Goal: Information Seeking & Learning: Find specific fact

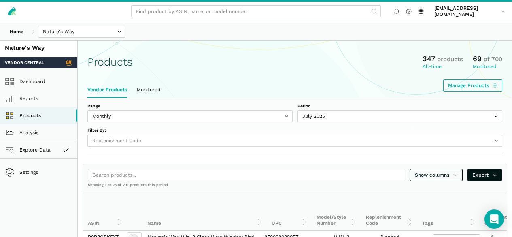
select select
click at [105, 35] on input "text" at bounding box center [81, 32] width 87 height 12
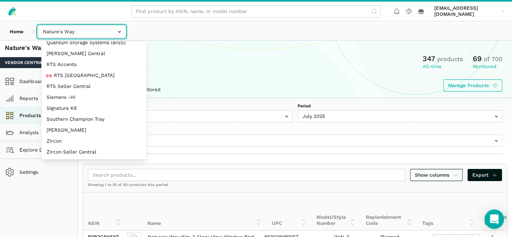
scroll to position [160, 0]
select select "DPHNLGULfjdmZCda3GrCfans"
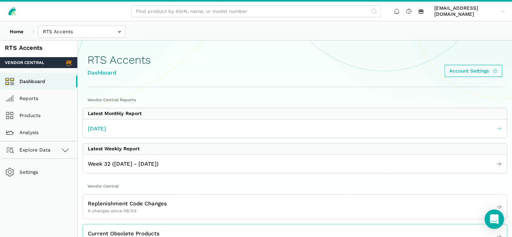
click at [150, 135] on link "July 2025" at bounding box center [295, 128] width 424 height 13
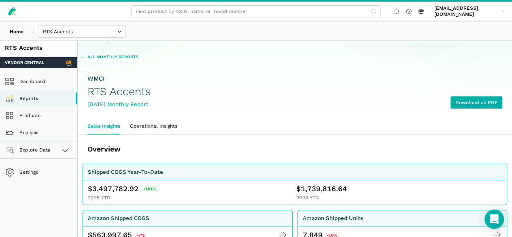
click at [139, 60] on span "All Monthly Reports" at bounding box center [112, 57] width 51 height 6
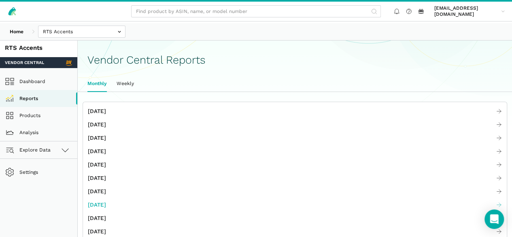
click at [106, 209] on span "[DATE]" at bounding box center [97, 205] width 18 height 9
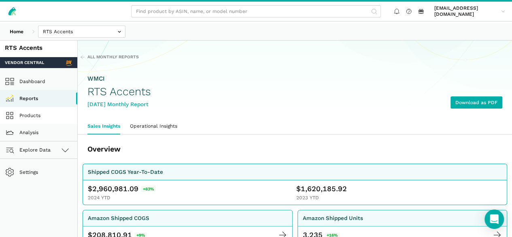
click at [37, 124] on link "Products" at bounding box center [38, 115] width 77 height 17
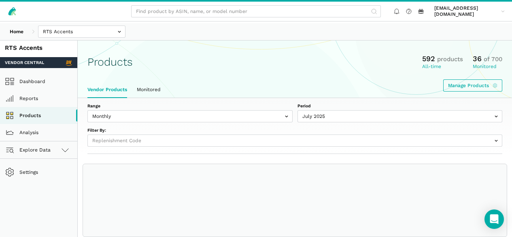
select select
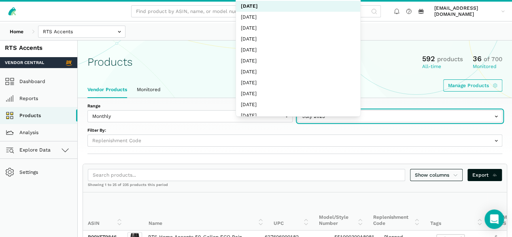
click at [298, 122] on input "text" at bounding box center [400, 116] width 205 height 12
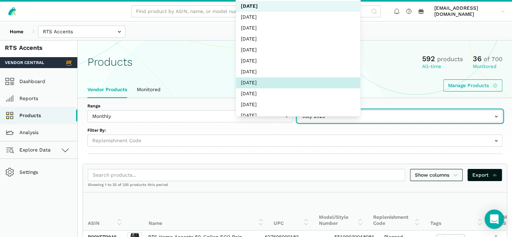
select select "Monthly|2024-12-01"
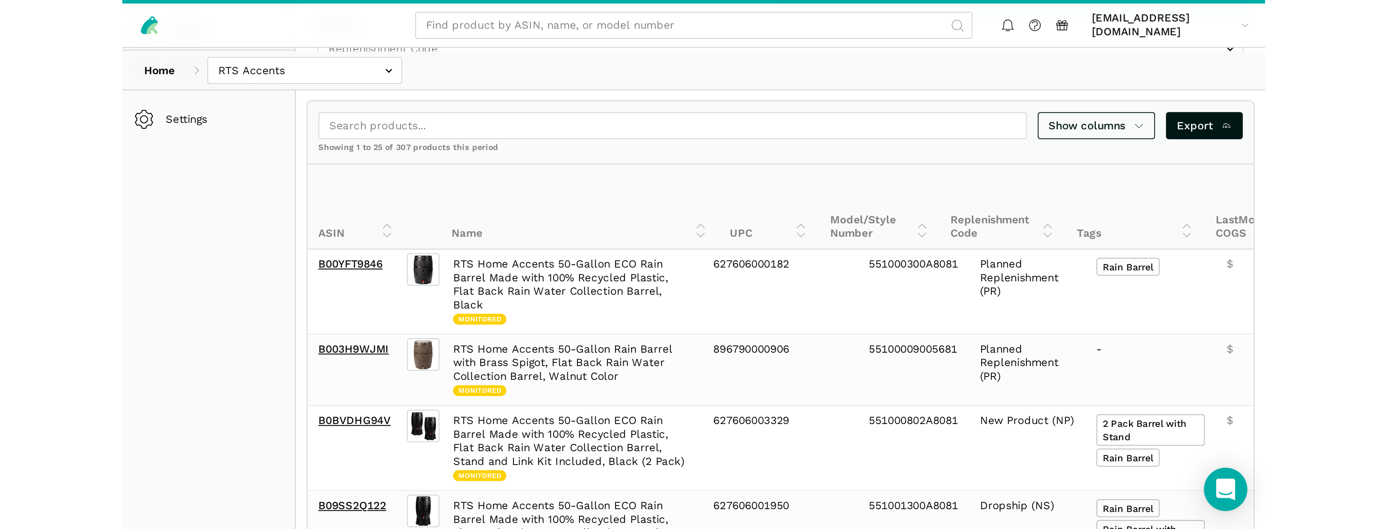
scroll to position [122, 0]
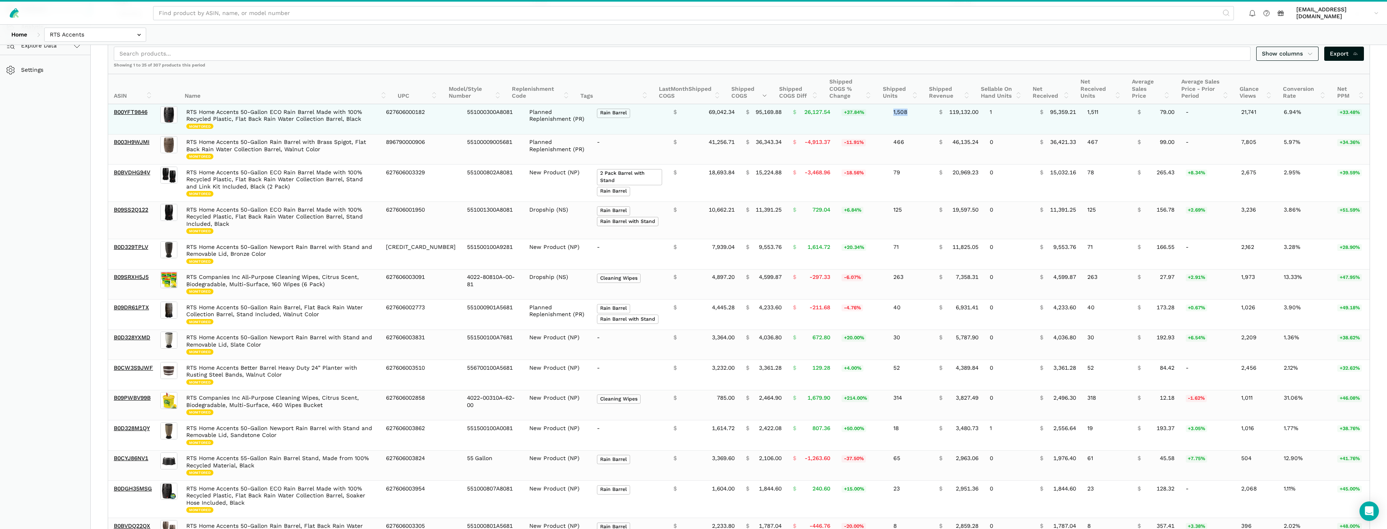
drag, startPoint x: 893, startPoint y: 111, endPoint x: 878, endPoint y: 111, distance: 14.6
click at [512, 111] on td "1,508" at bounding box center [911, 119] width 46 height 30
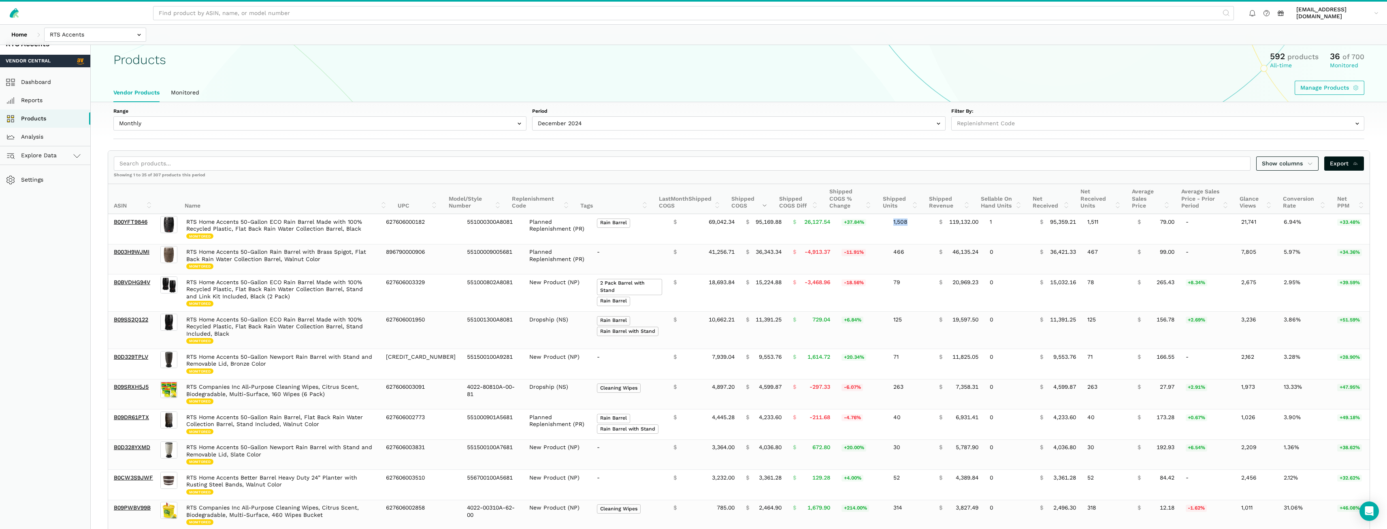
scroll to position [0, 0]
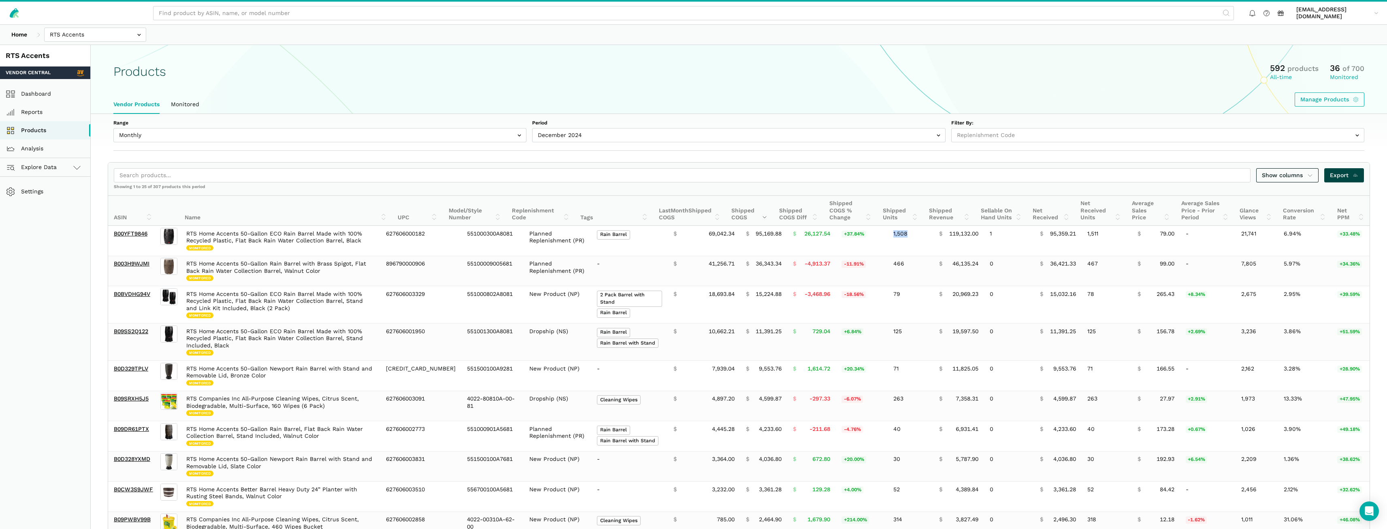
click at [512, 174] on span "Export" at bounding box center [1344, 175] width 29 height 9
click at [512, 179] on link "Show columns" at bounding box center [1287, 175] width 62 height 14
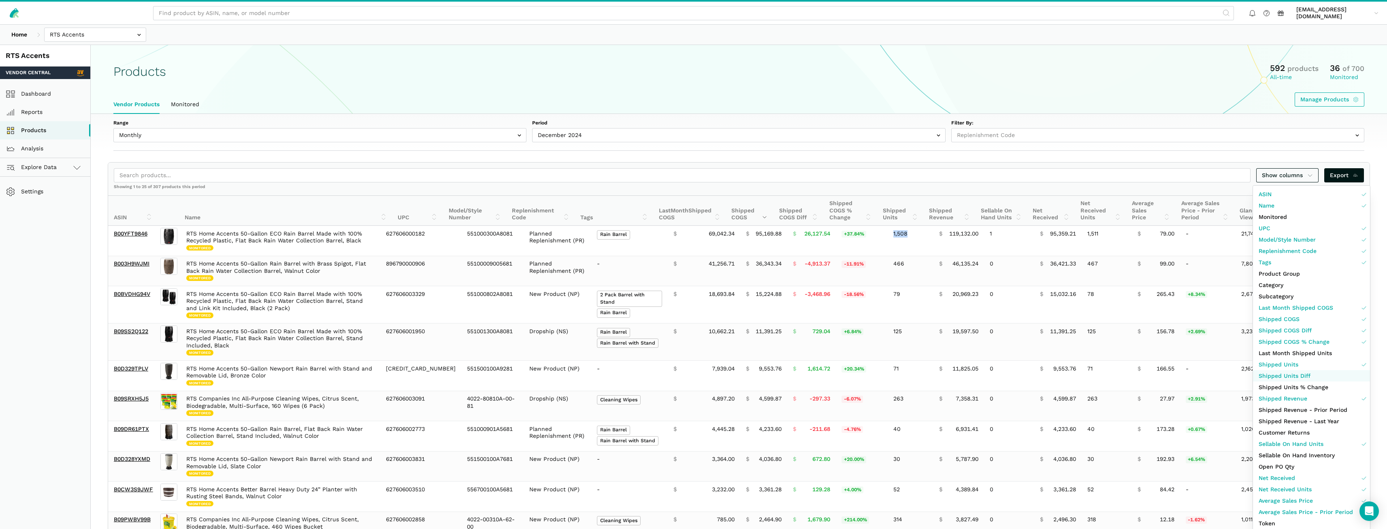
click at [512, 237] on span "Shipped Units Diff" at bounding box center [1285, 375] width 52 height 9
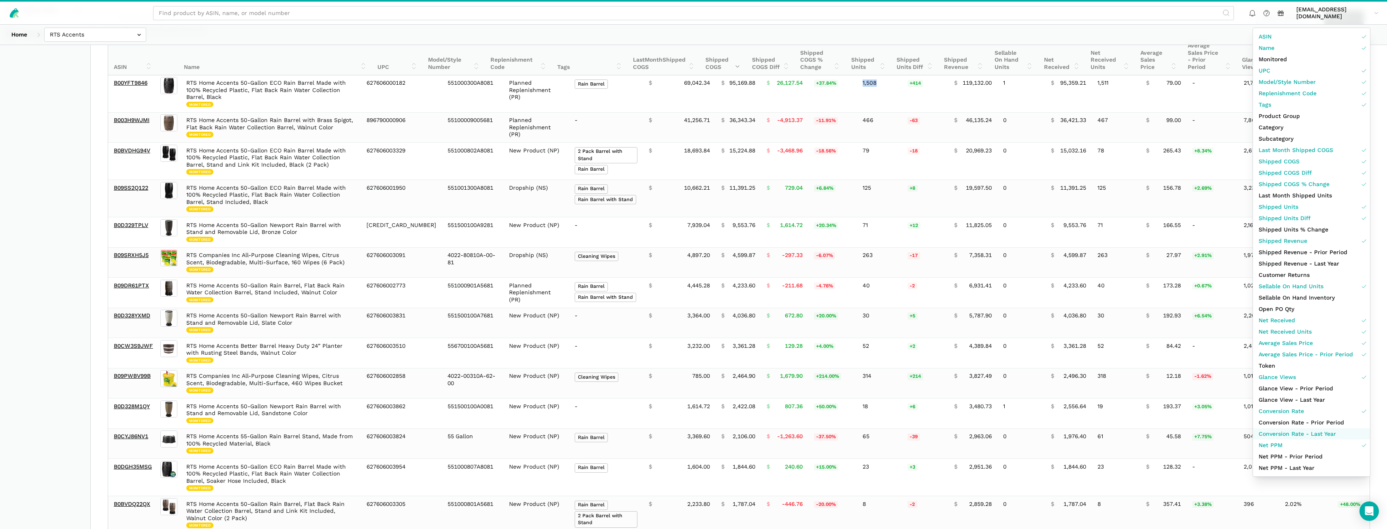
scroll to position [162, 0]
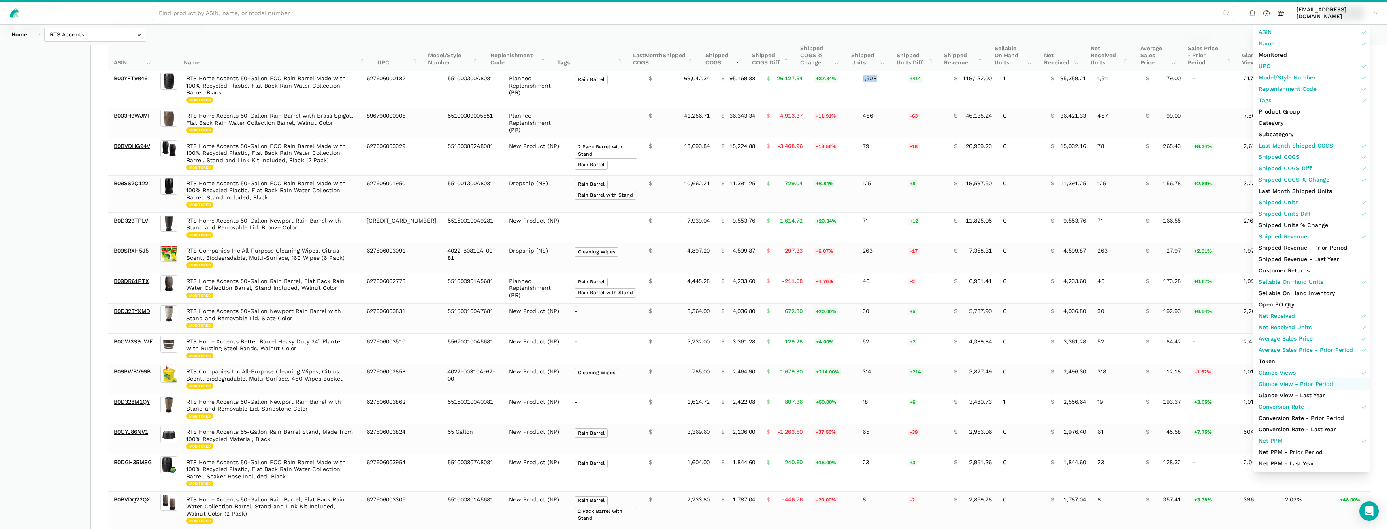
click at [512, 237] on span "Glance View - Prior Period" at bounding box center [1296, 384] width 75 height 9
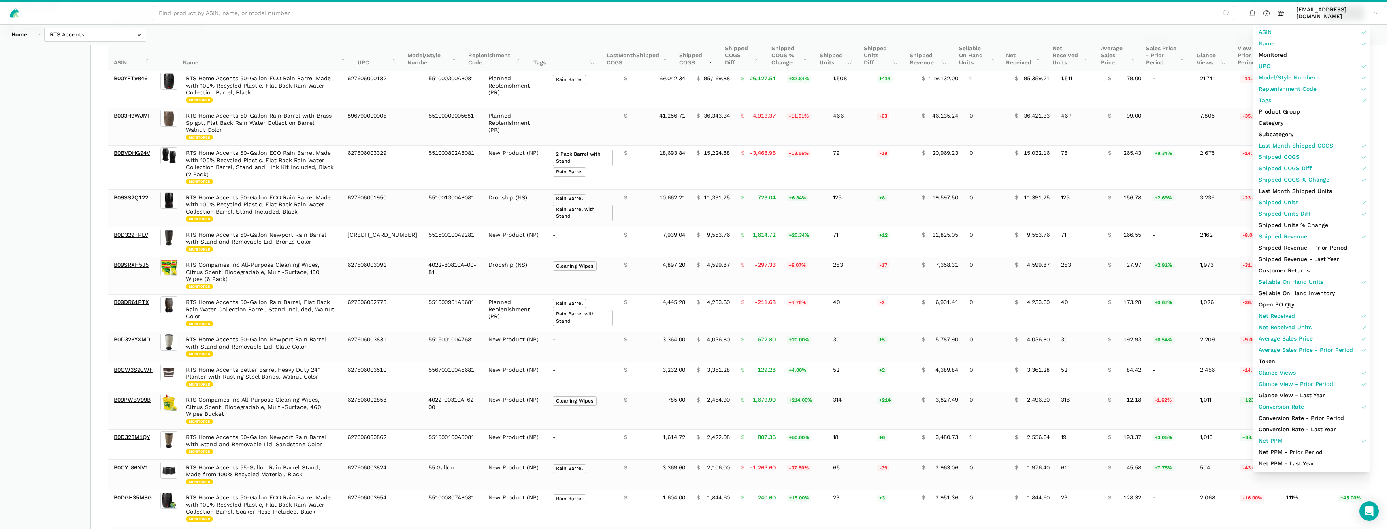
click at [512, 28] on div "Home Bosmere Bosmere Seller Central Gleason - Milwaukee Green Gro Highwood Sell…" at bounding box center [693, 35] width 1387 height 20
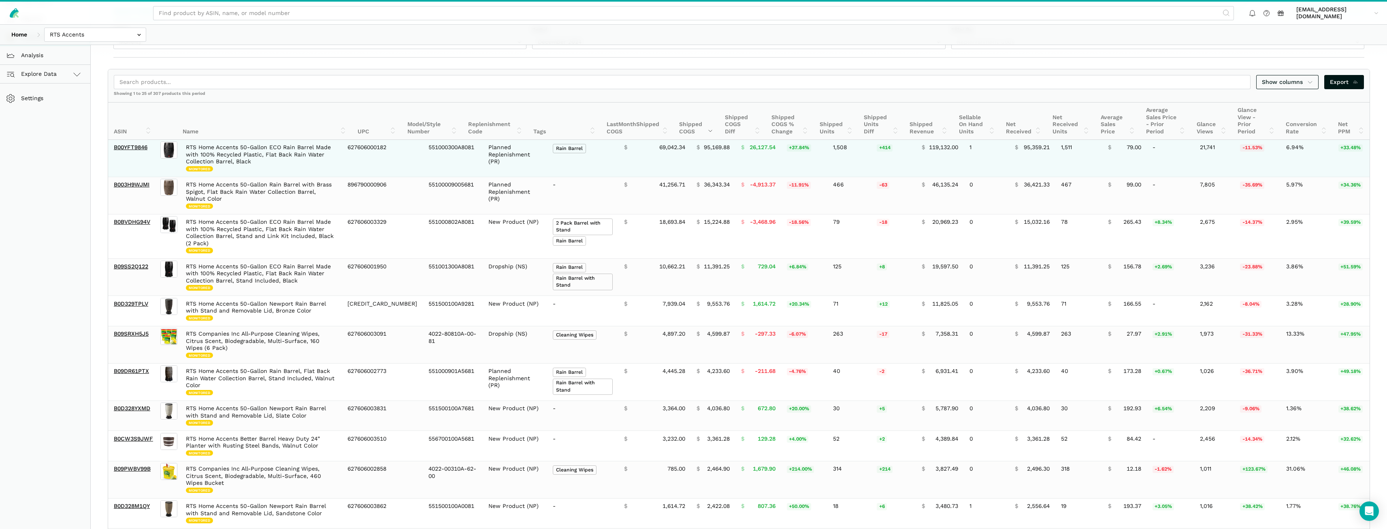
scroll to position [81, 0]
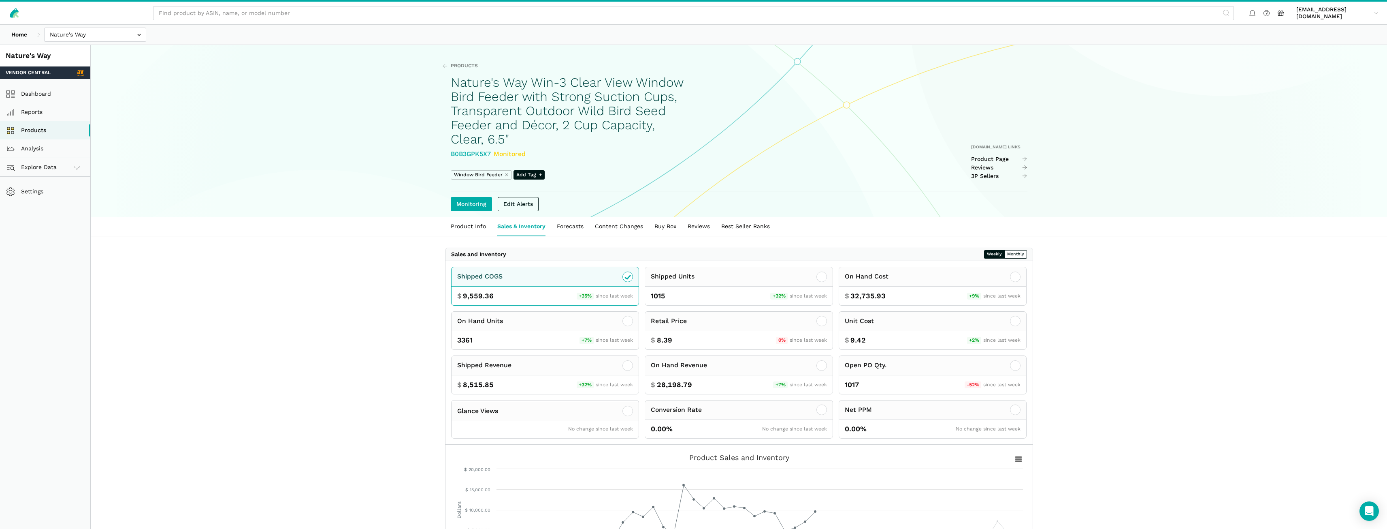
scroll to position [276, 0]
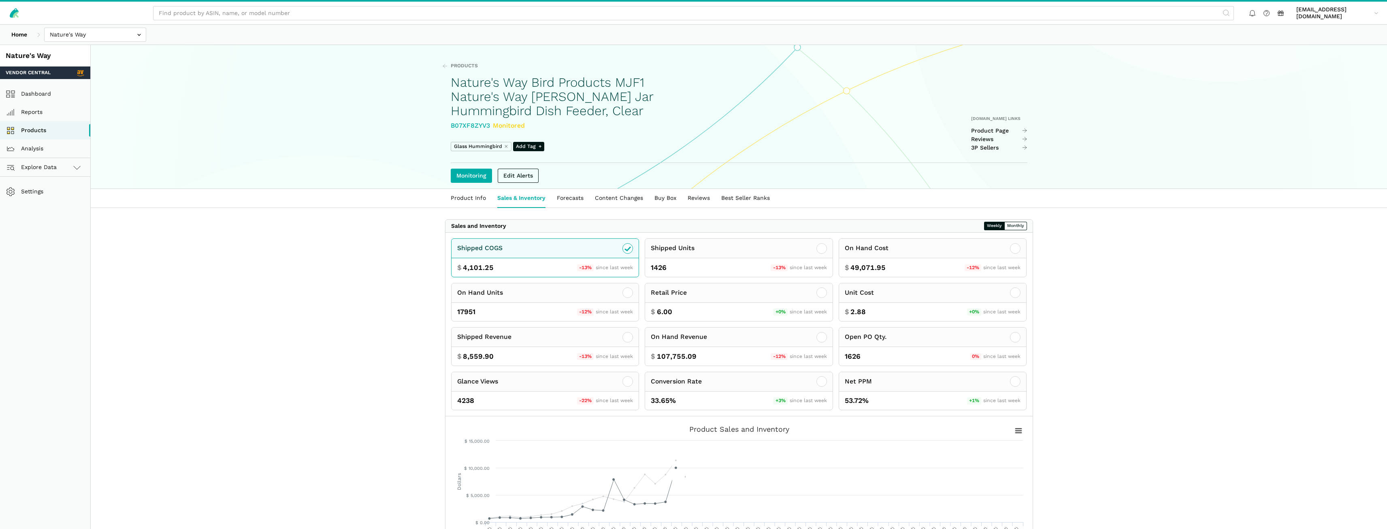
scroll to position [250, 0]
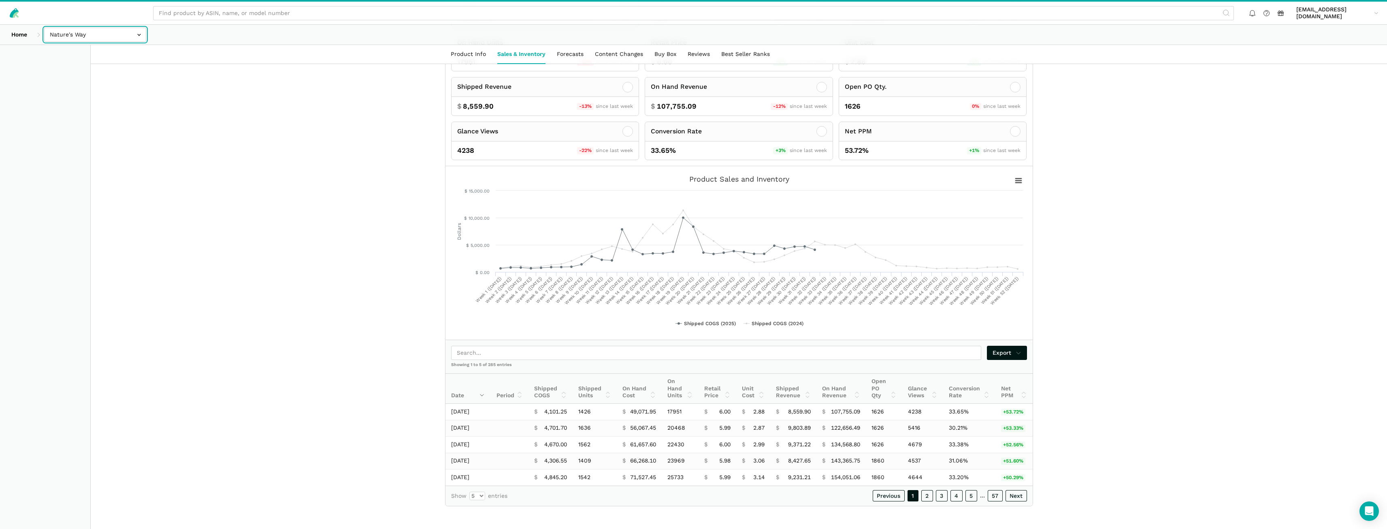
click at [84, 36] on input "text" at bounding box center [95, 35] width 102 height 14
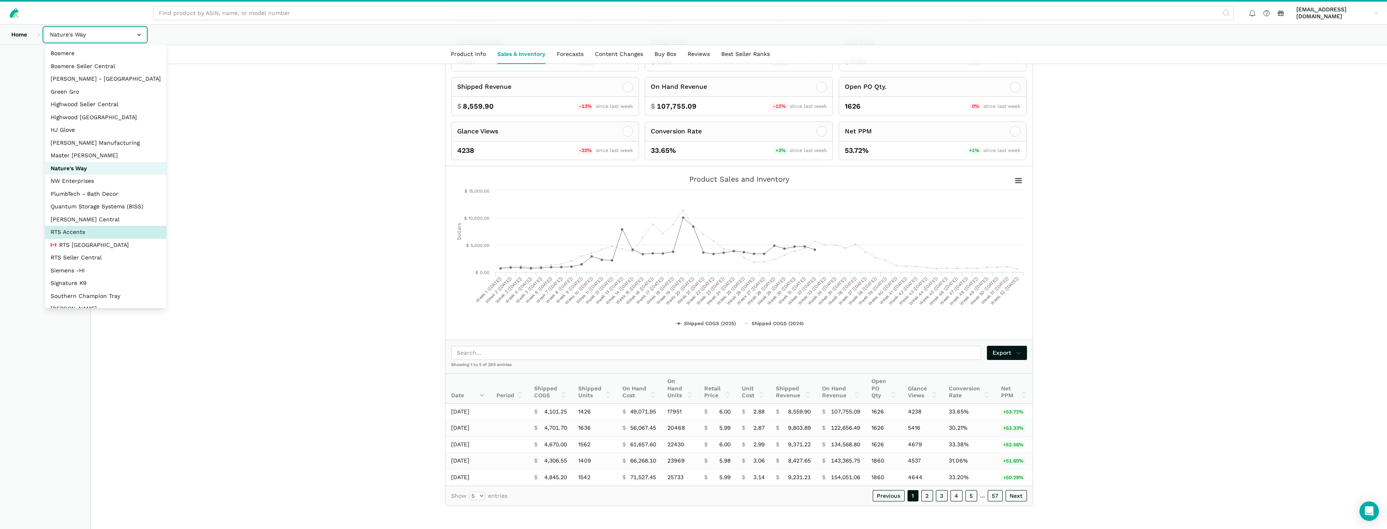
select select "DPHNLGULfjdmZCda3GrCfans"
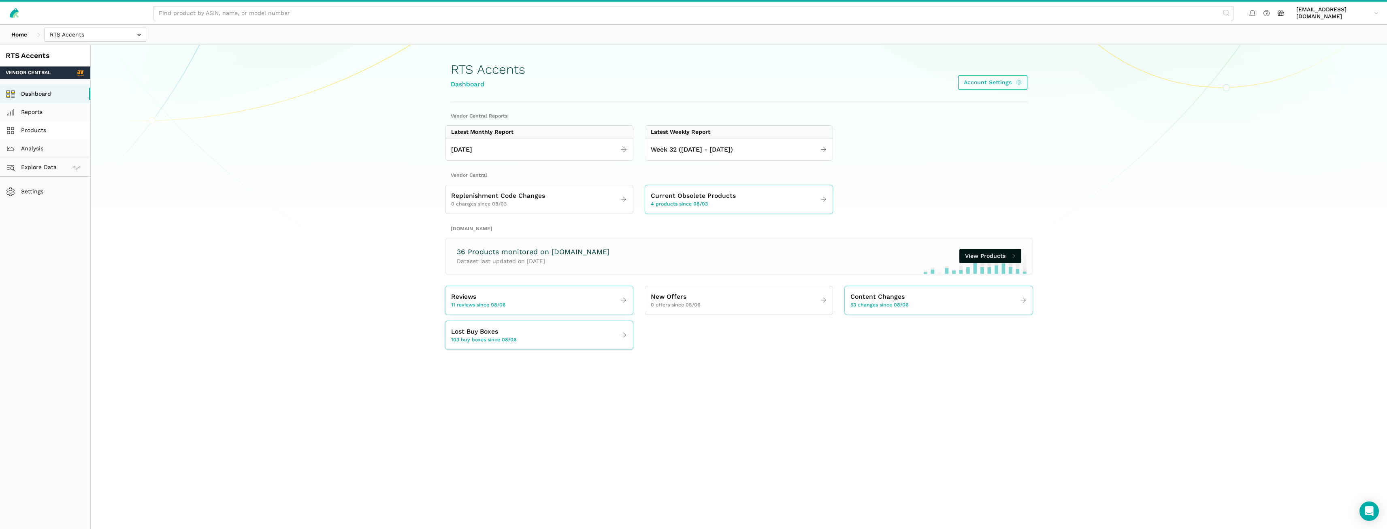
click at [28, 128] on link "Products" at bounding box center [45, 130] width 90 height 18
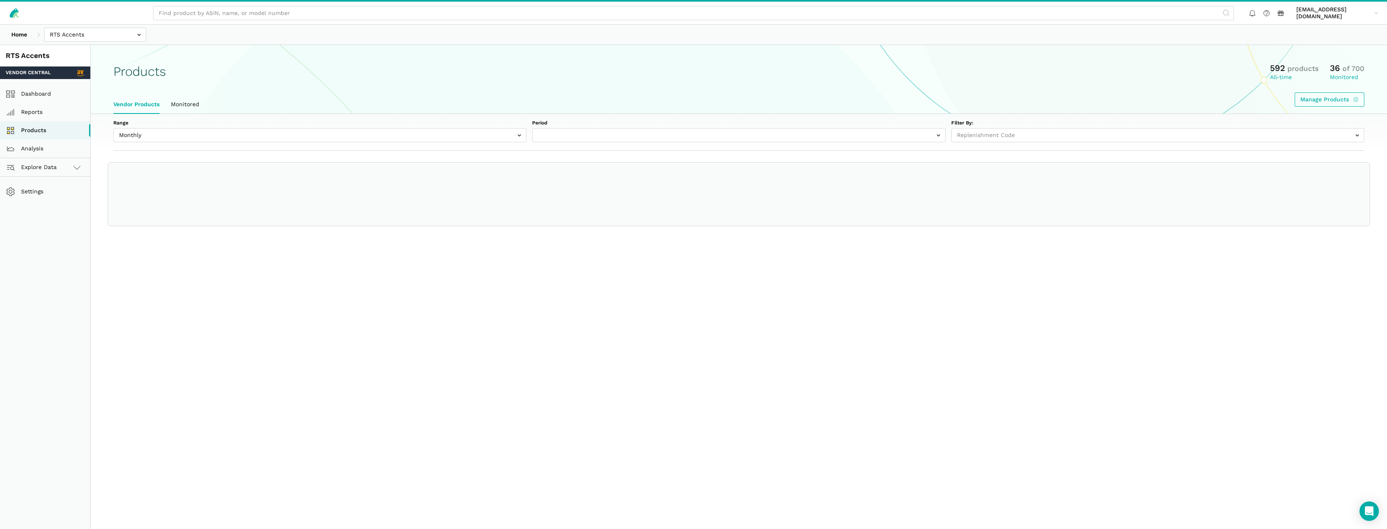
select select
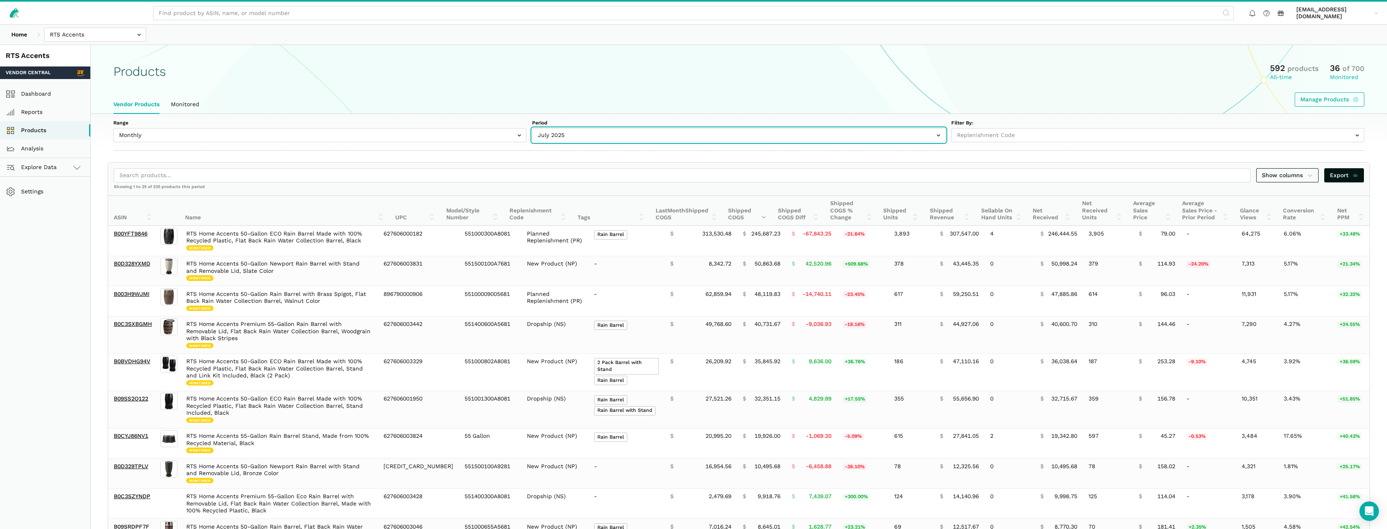
click at [586, 134] on input "text" at bounding box center [738, 135] width 413 height 14
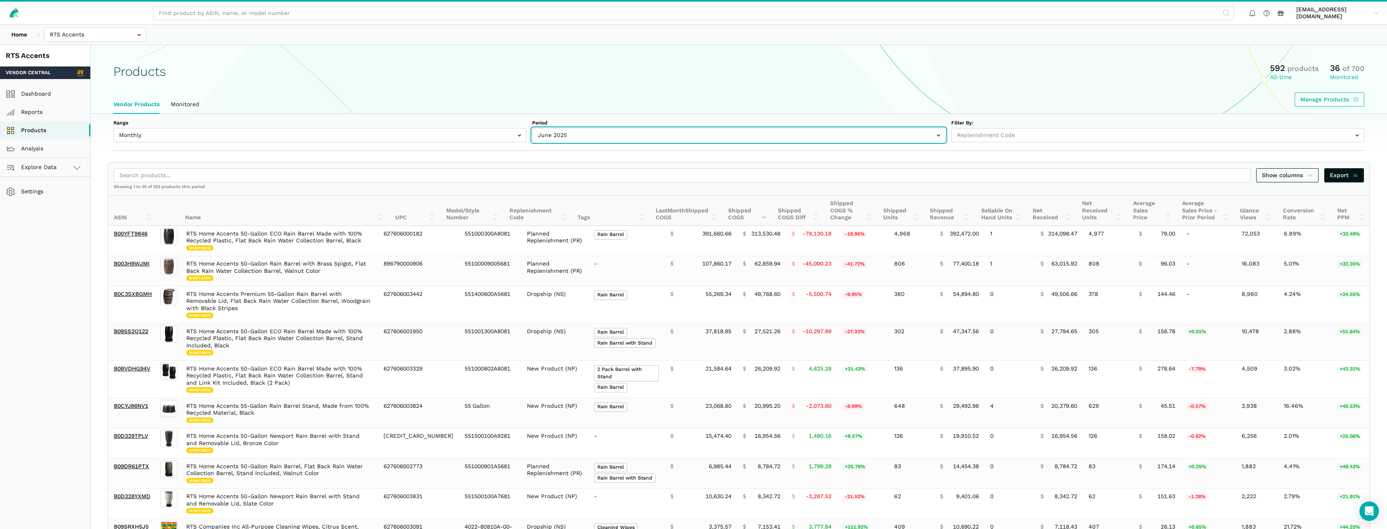
click at [581, 136] on input "text" at bounding box center [738, 135] width 413 height 14
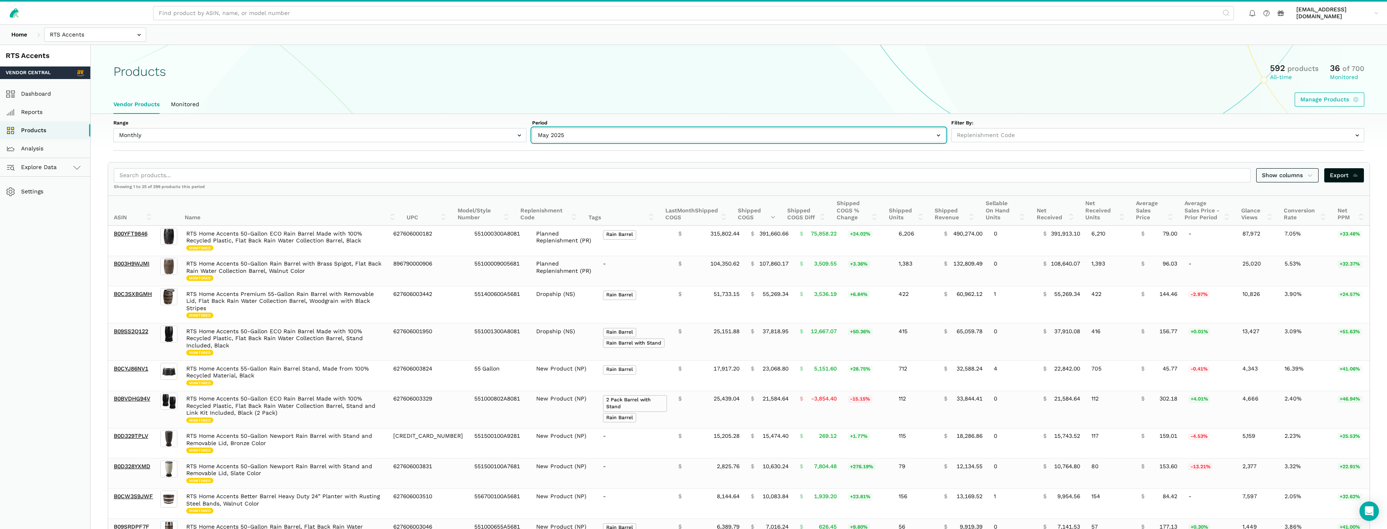
click at [577, 132] on input "text" at bounding box center [738, 135] width 413 height 14
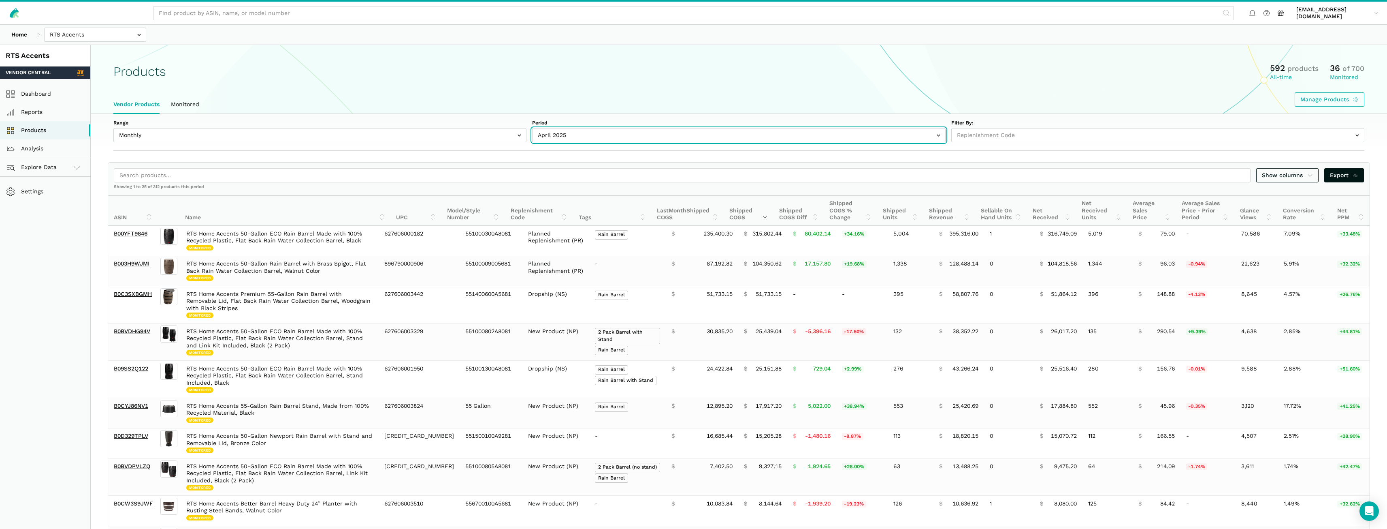
click at [566, 131] on input "text" at bounding box center [738, 135] width 413 height 14
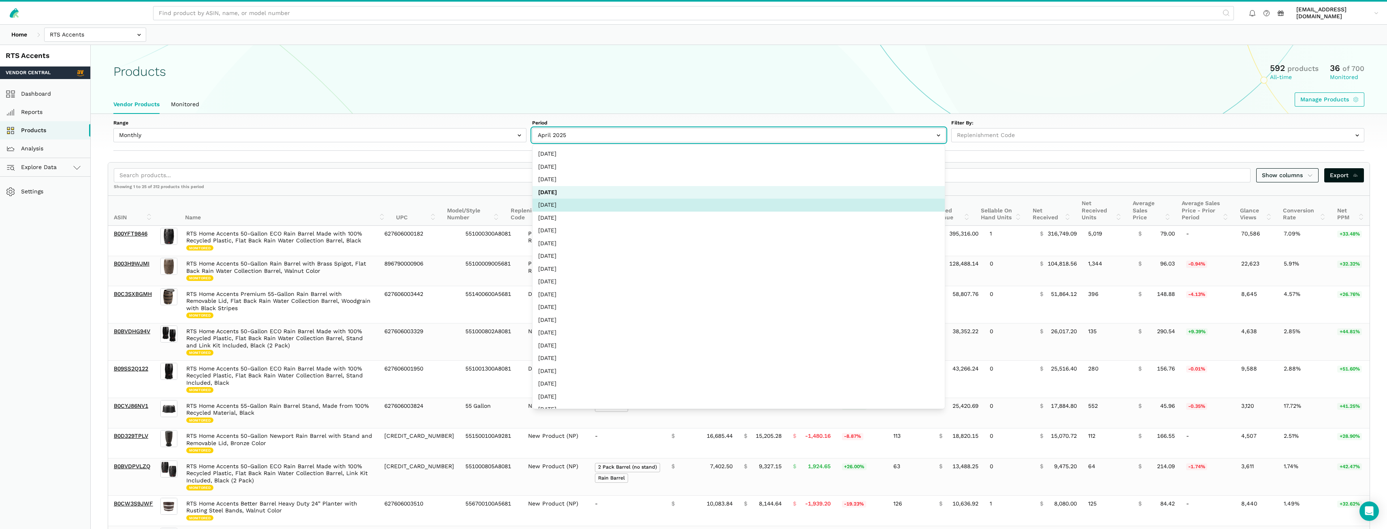
select select "Monthly|2025-03-01"
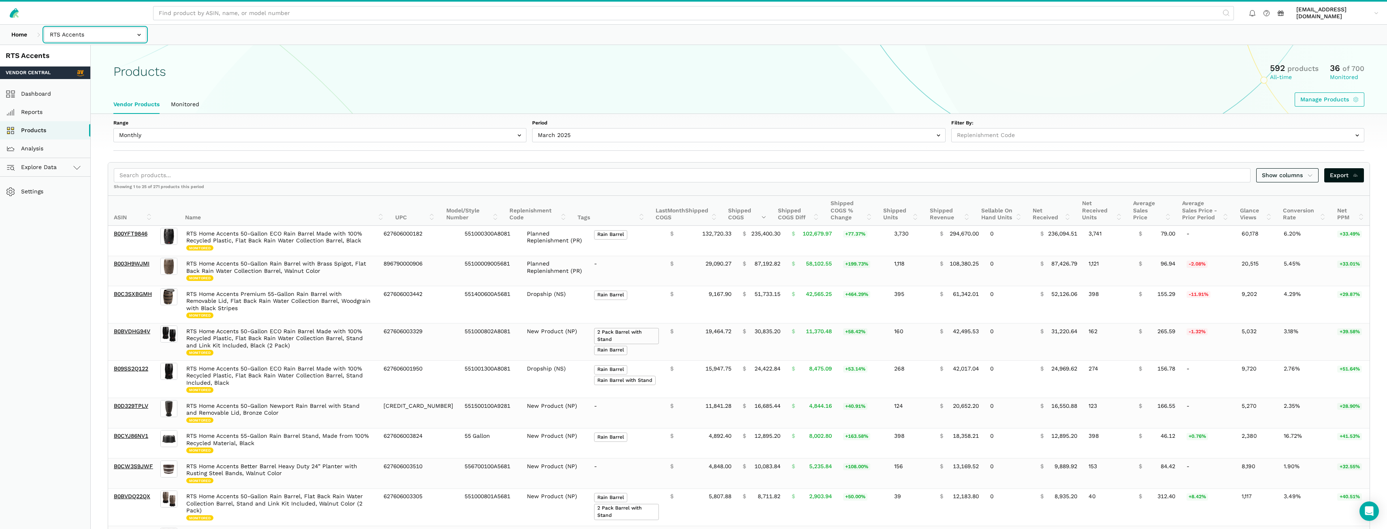
click at [81, 35] on input "text" at bounding box center [95, 35] width 102 height 14
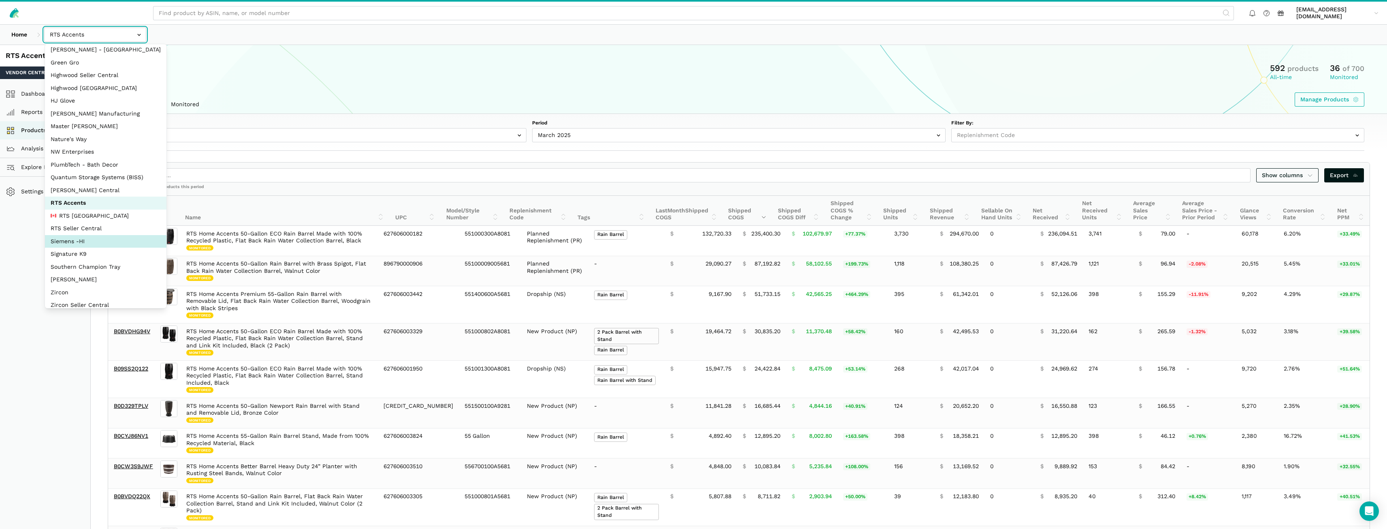
scroll to position [36, 0]
click at [216, 87] on div "Products 592 products All-time 36 of 700 Monitored Manage Products" at bounding box center [739, 84] width 1297 height 44
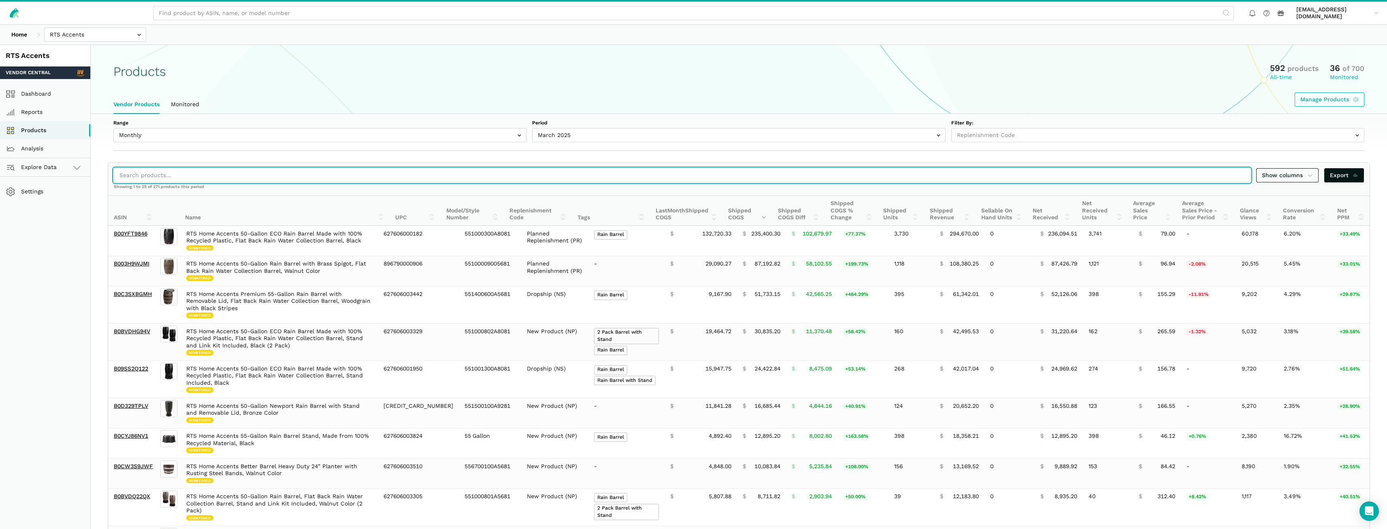
click at [183, 176] on input "search" at bounding box center [682, 175] width 1137 height 14
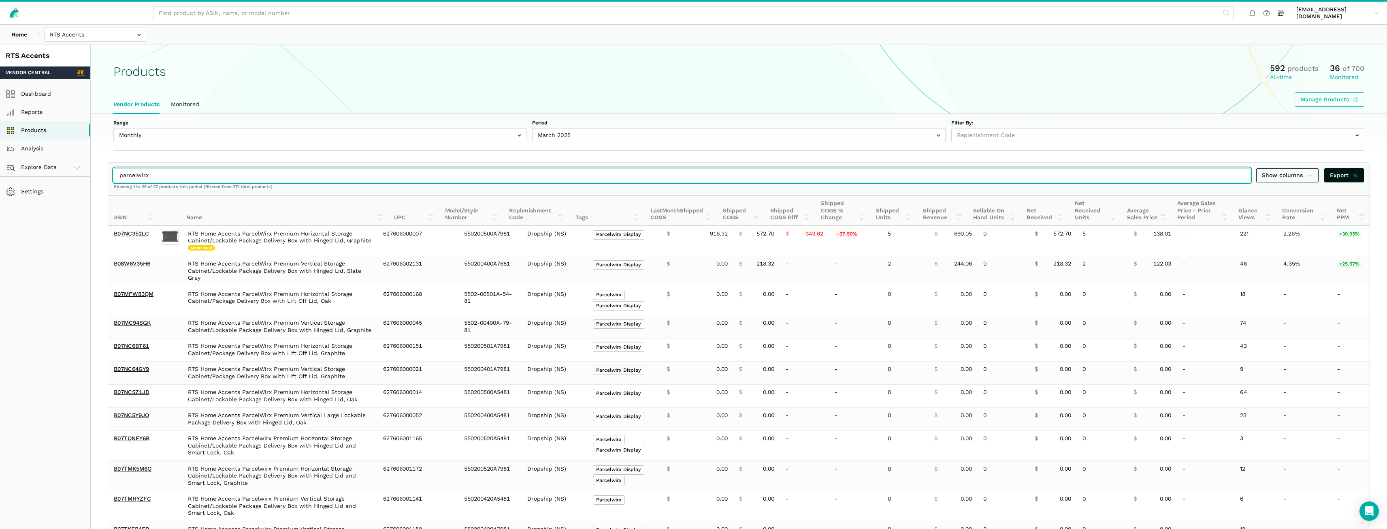
type input "parcelwirx"
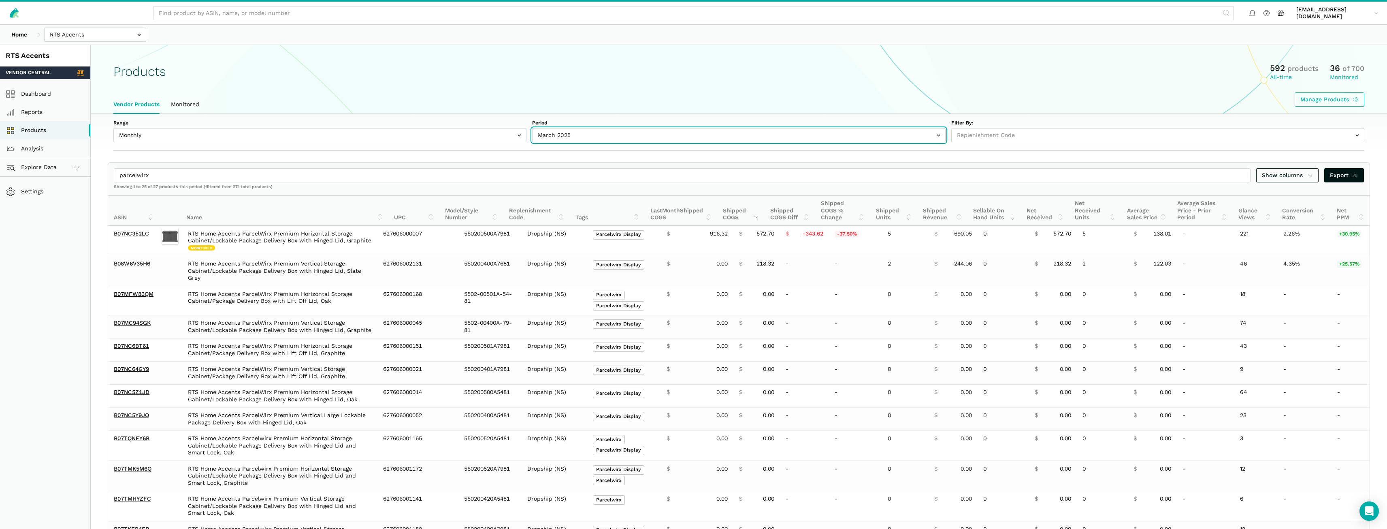
click at [548, 132] on input "text" at bounding box center [738, 135] width 413 height 14
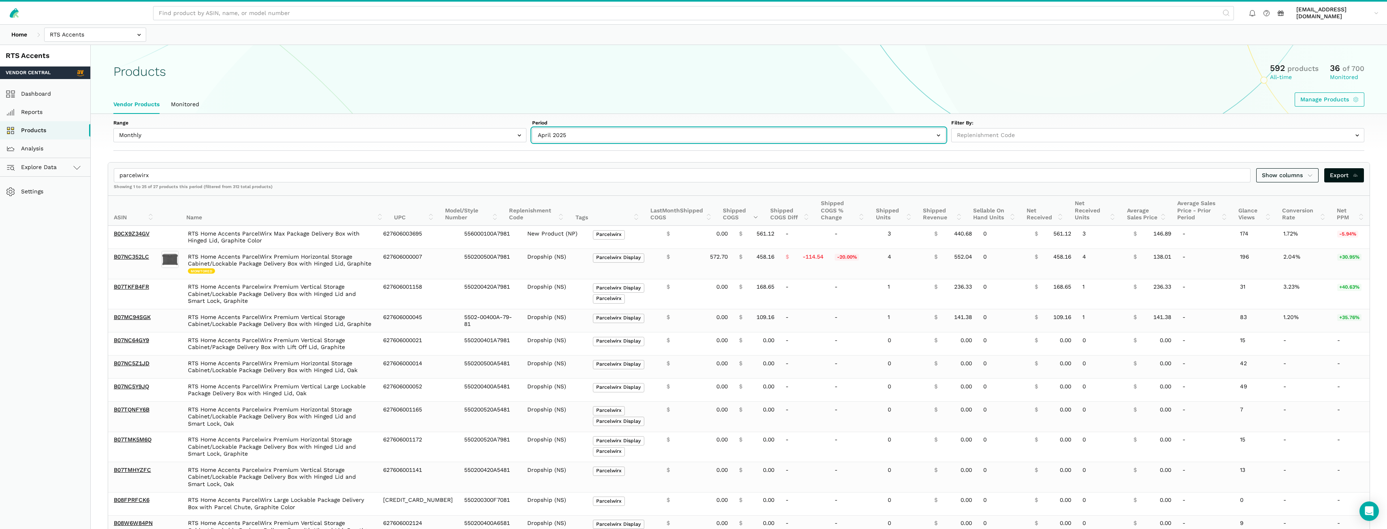
click at [558, 131] on input "text" at bounding box center [738, 135] width 413 height 14
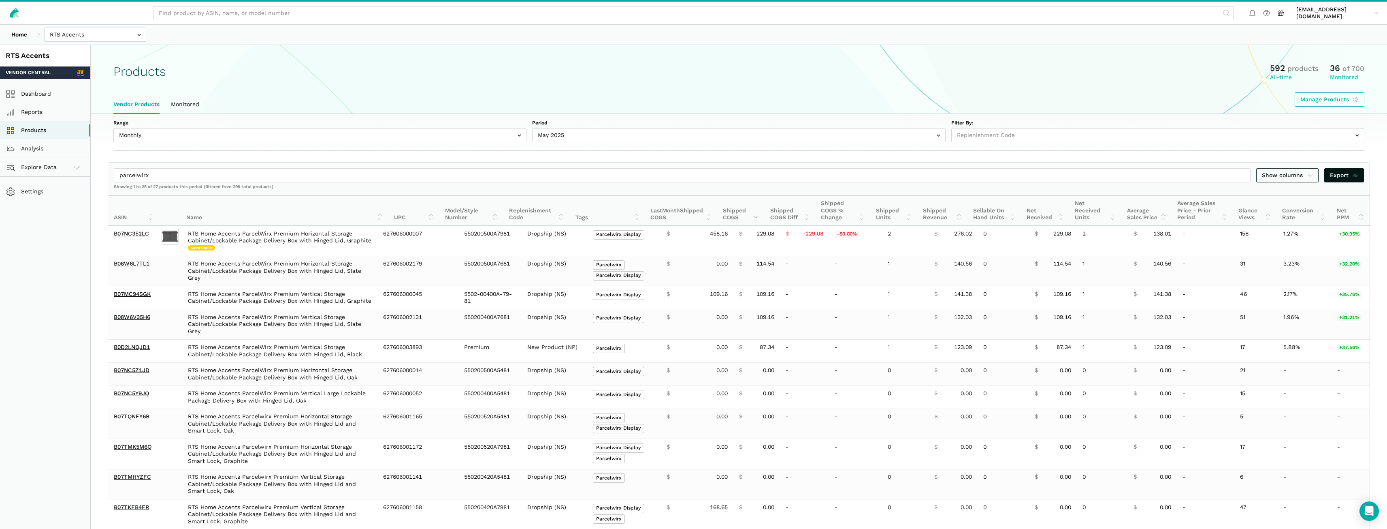
click at [557, 145] on div "Range Monthly Weekly Period July 2025 June 2025 May 2025 April 2025 March 2025 …" at bounding box center [739, 132] width 1297 height 37
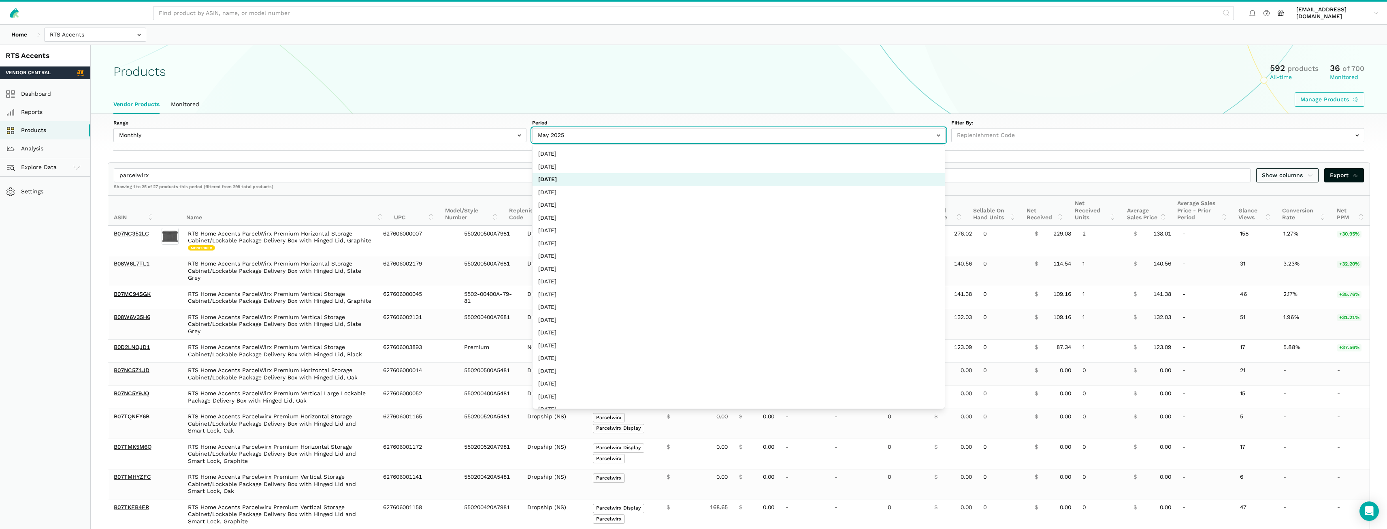
click at [555, 140] on input "text" at bounding box center [738, 135] width 413 height 14
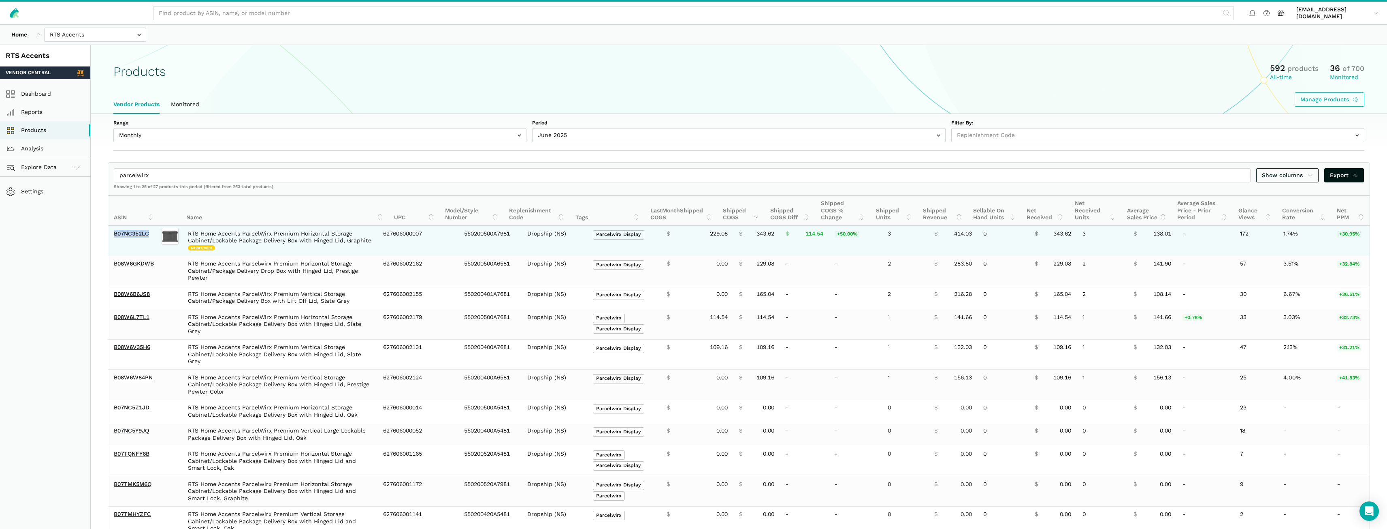
drag, startPoint x: 151, startPoint y: 237, endPoint x: 109, endPoint y: 241, distance: 41.4
click at [109, 241] on td "B07NC352LC" at bounding box center [134, 241] width 52 height 30
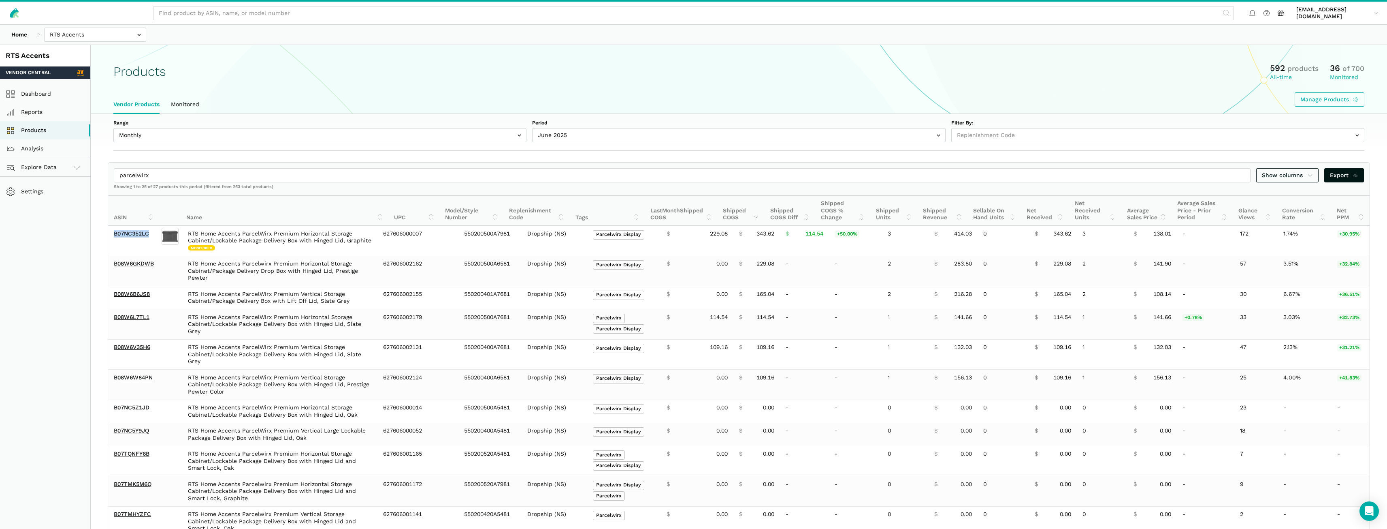
copy link "B07NC352LC"
click at [38, 127] on link "Products" at bounding box center [45, 130] width 90 height 18
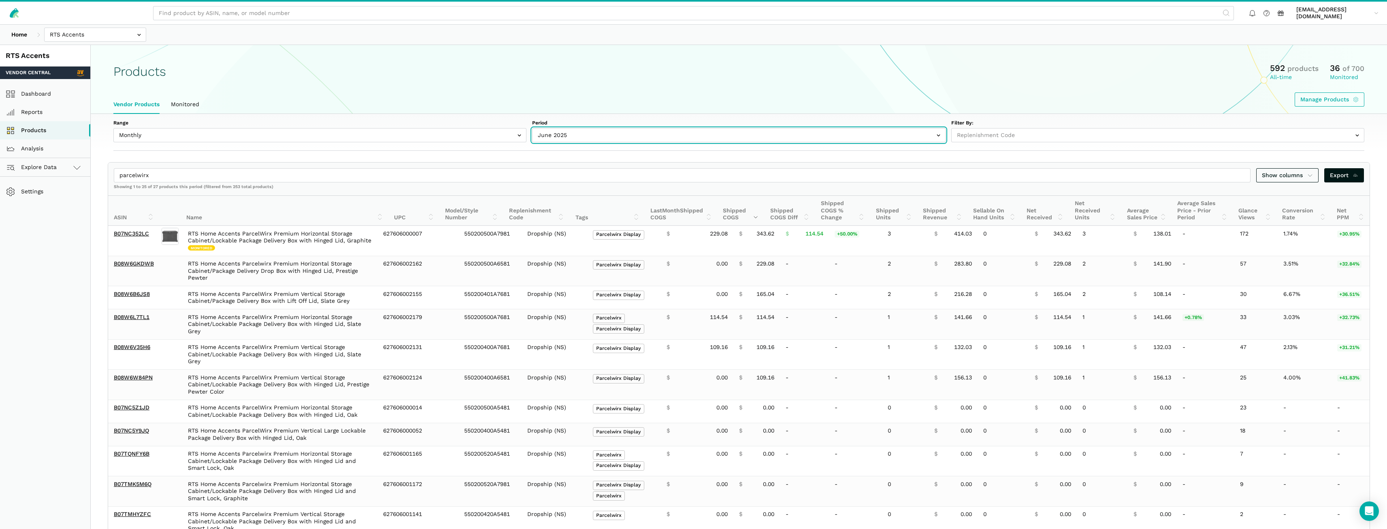
click at [576, 133] on input "text" at bounding box center [738, 135] width 413 height 14
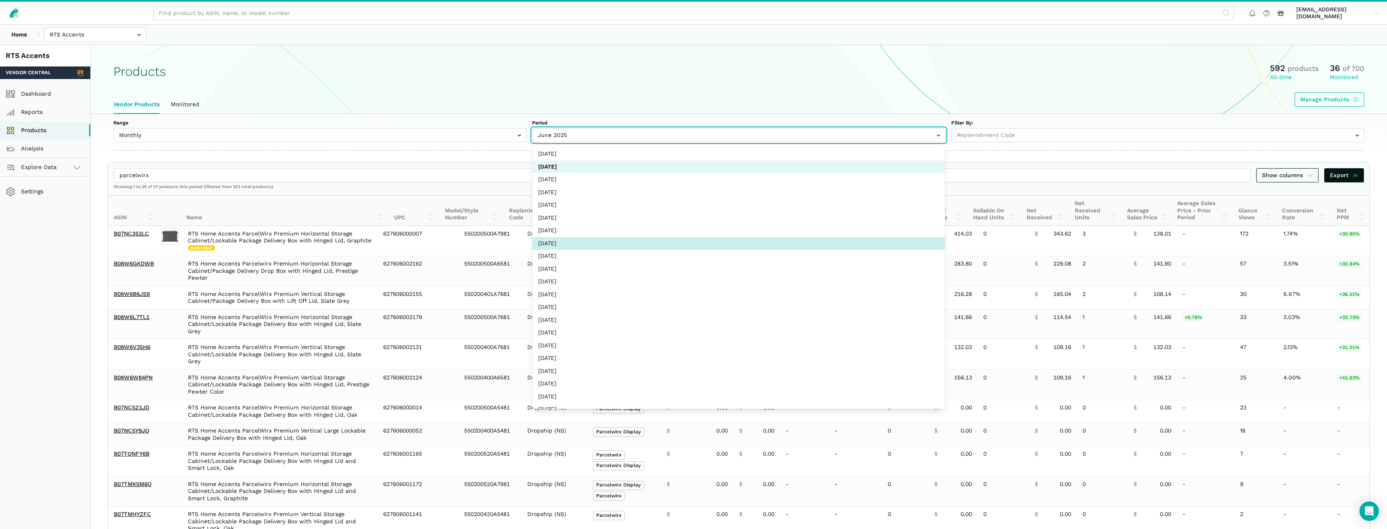
select select "Monthly|[DATE]"
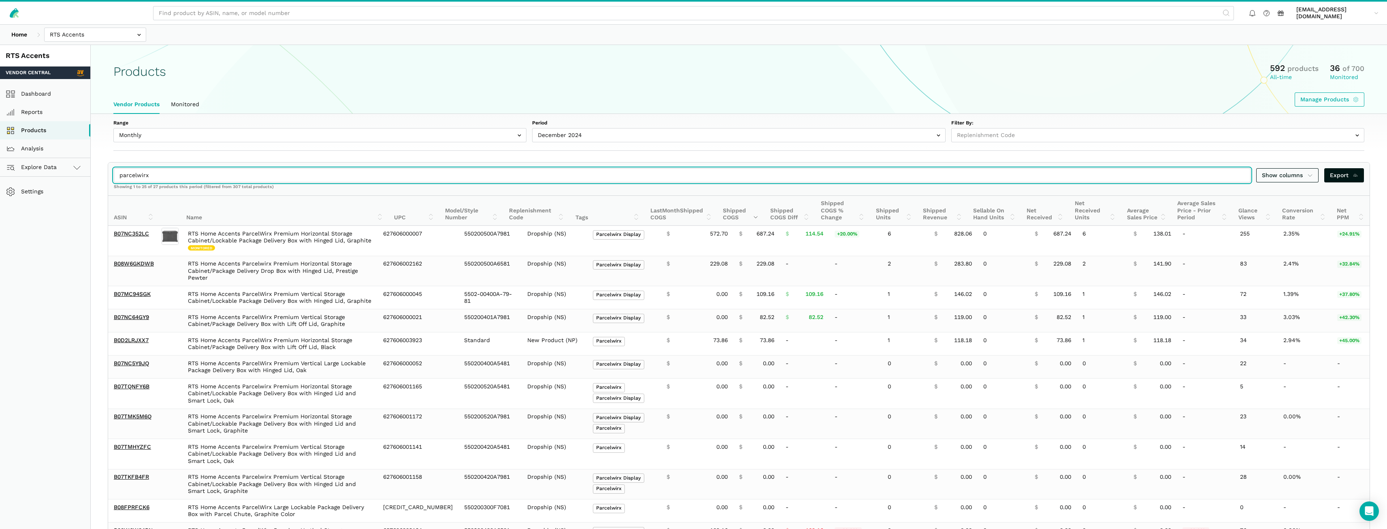
click at [1241, 176] on input "parcelwirx" at bounding box center [682, 175] width 1137 height 14
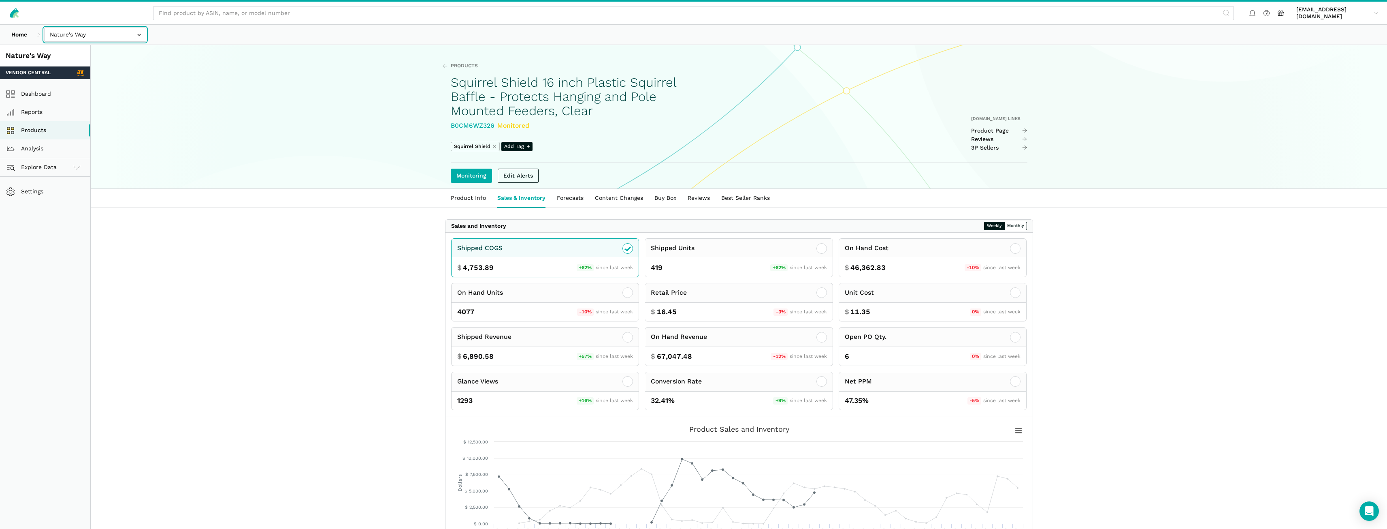
click at [98, 28] on input "text" at bounding box center [95, 35] width 102 height 14
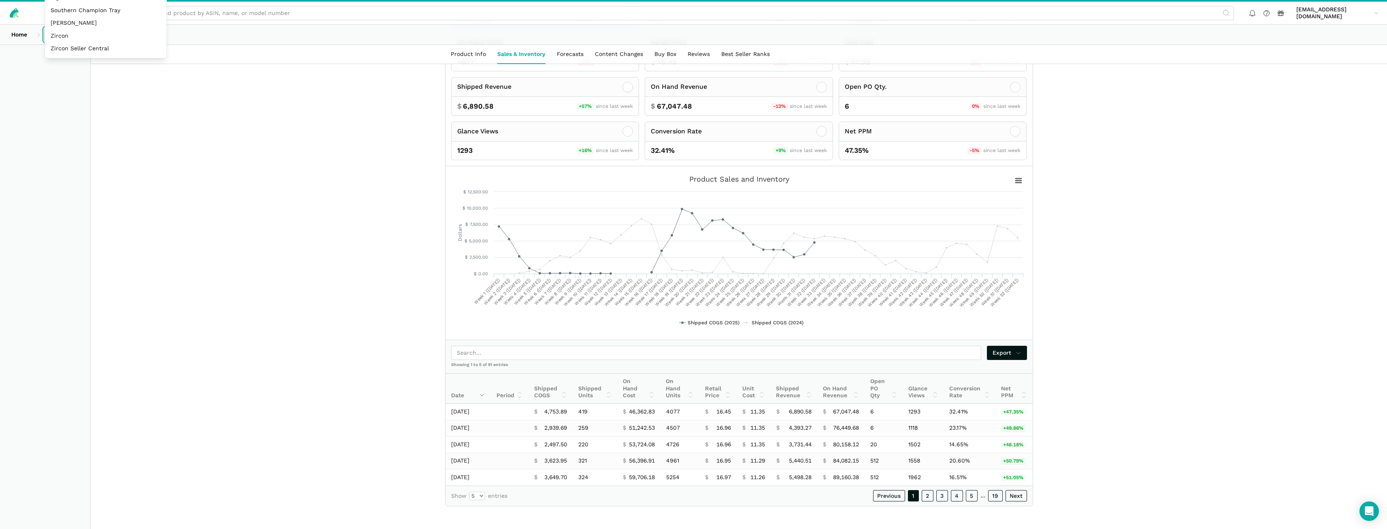
scroll to position [169, 0]
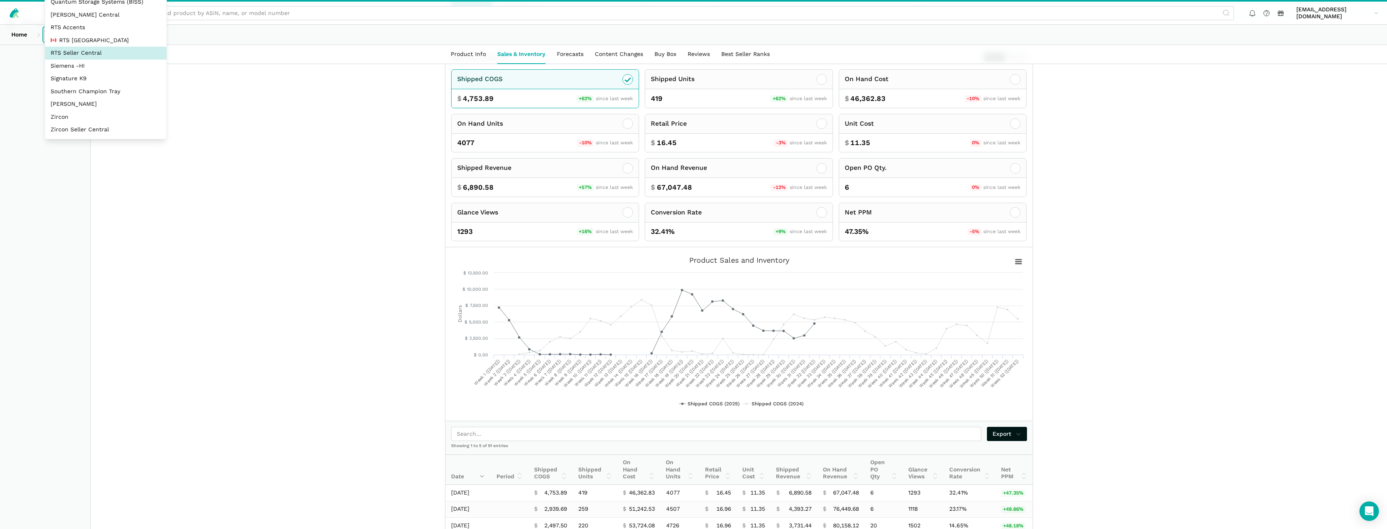
select select "DYdfgEtk9xdbXk9WgFd319bF"
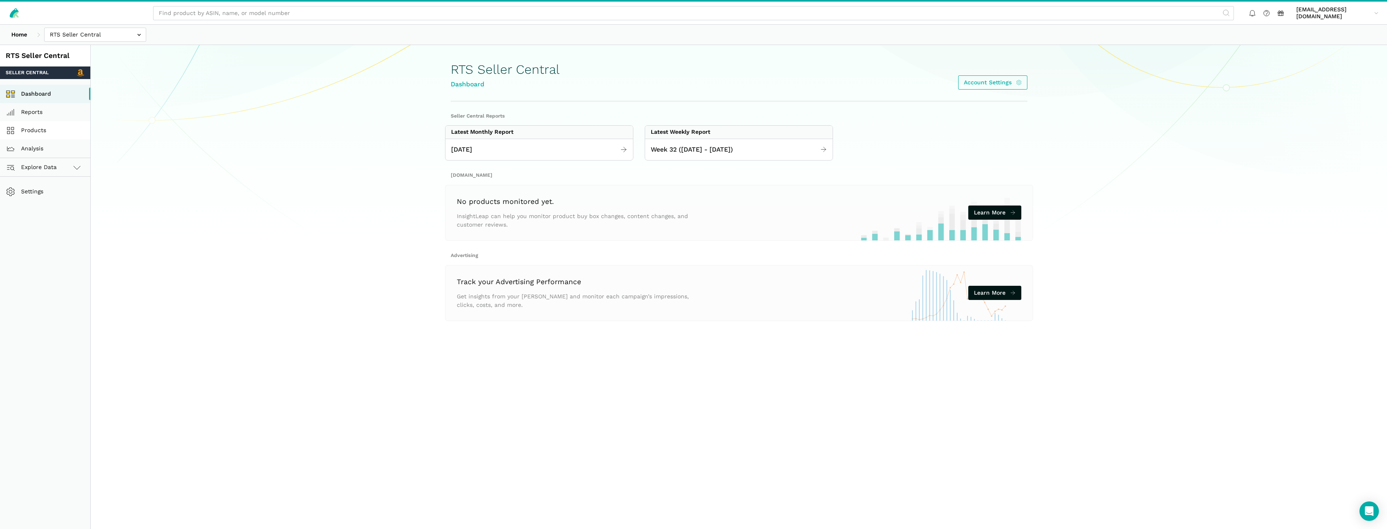
click at [36, 127] on link "Products" at bounding box center [45, 130] width 90 height 18
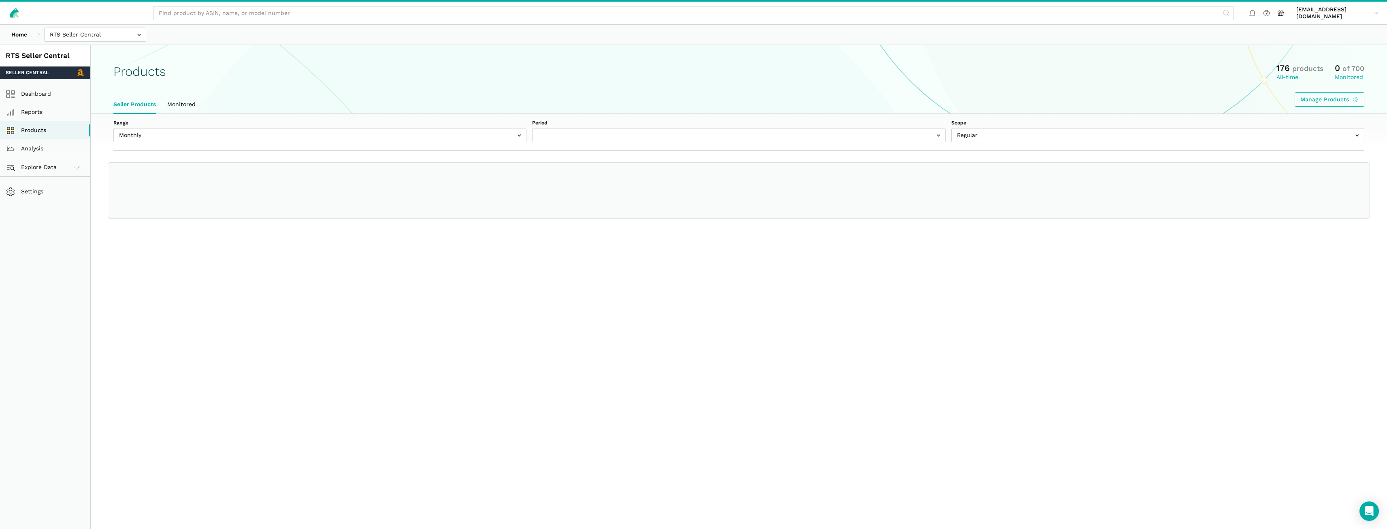
select select "Monthly|[DATE]"
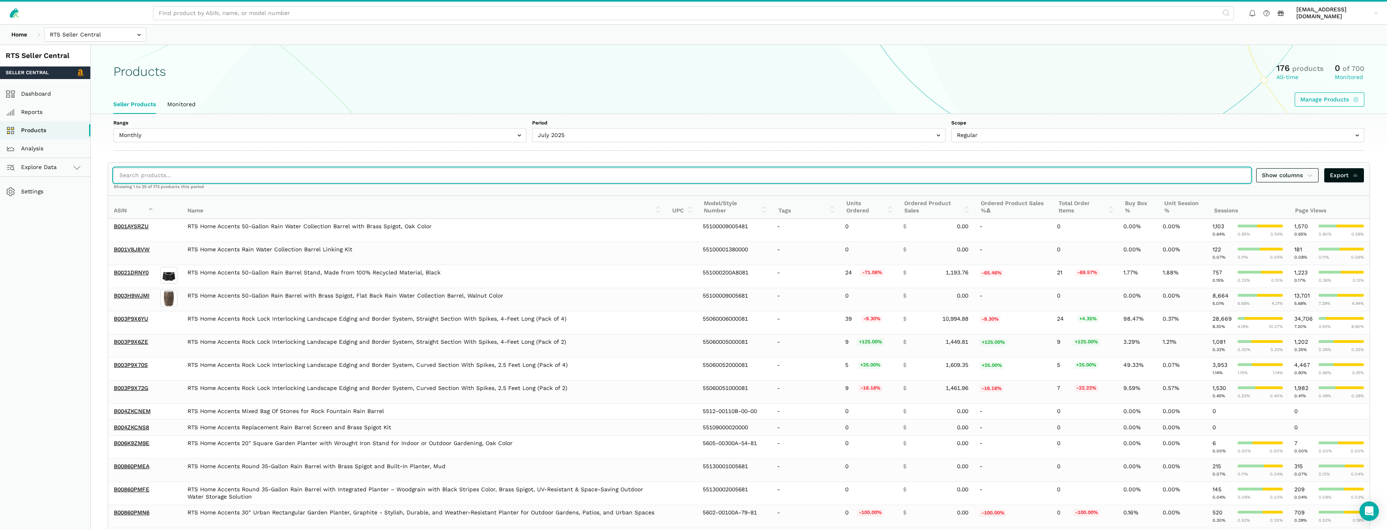
click at [436, 177] on input "search" at bounding box center [682, 175] width 1137 height 14
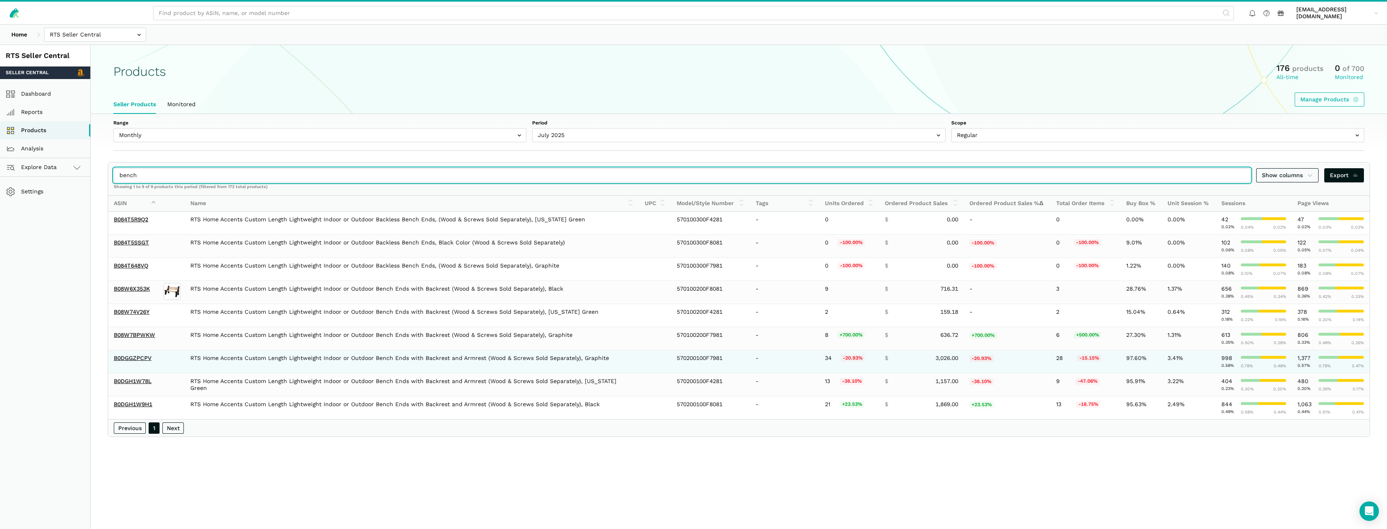
type input "bench"
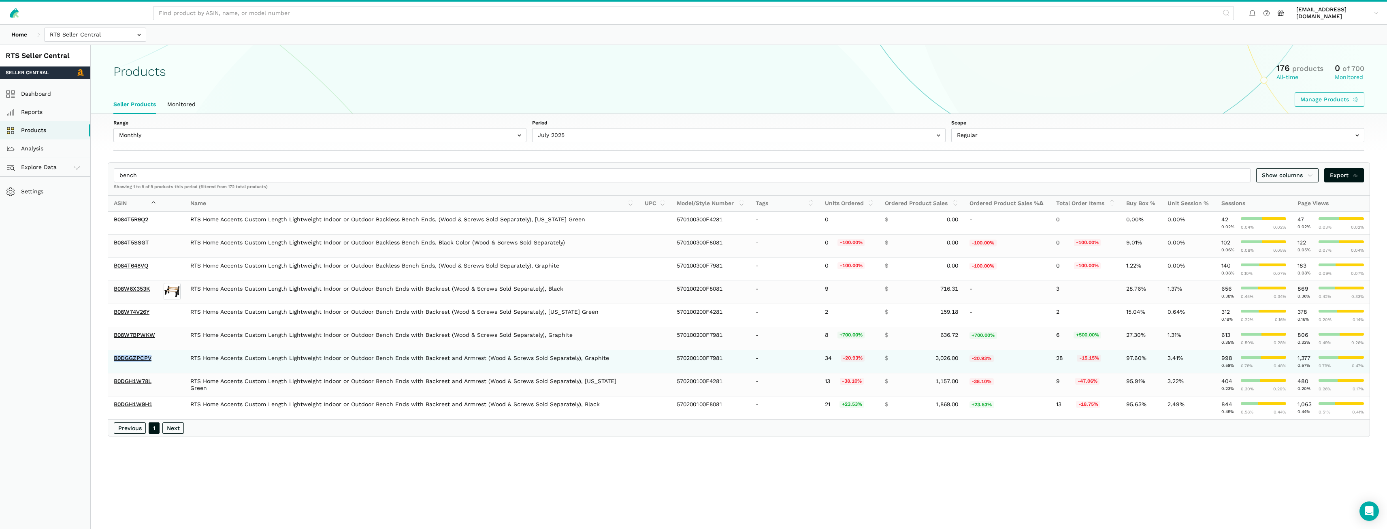
drag, startPoint x: 155, startPoint y: 359, endPoint x: 110, endPoint y: 363, distance: 44.7
click at [110, 363] on td "B0DGGZPCPV" at bounding box center [135, 361] width 54 height 23
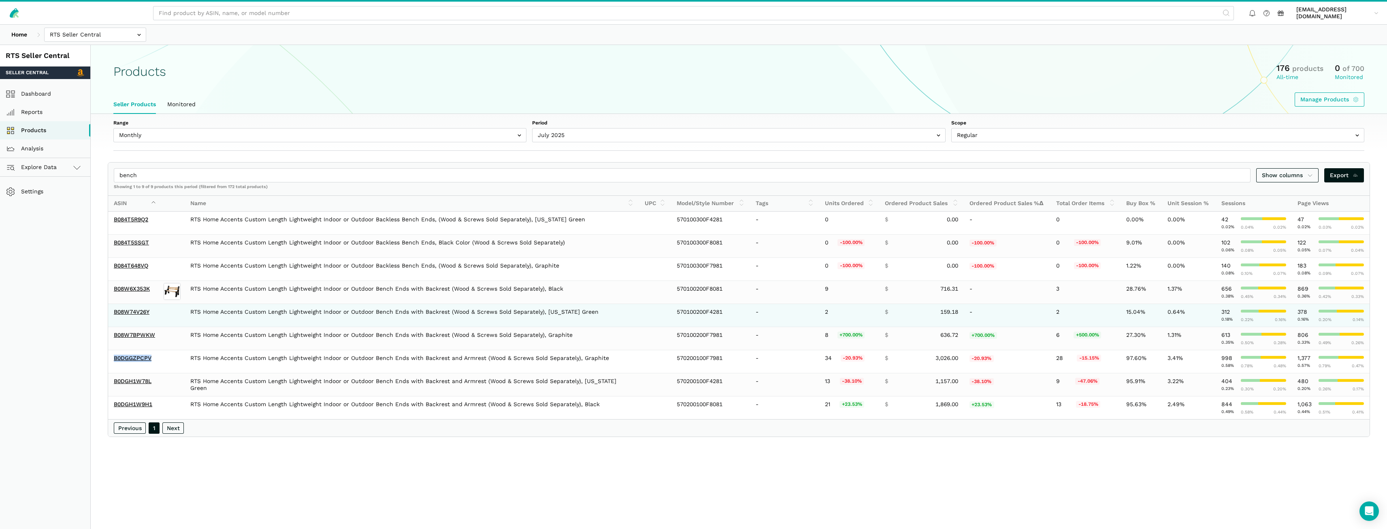
copy link "B0DGGZPCPV"
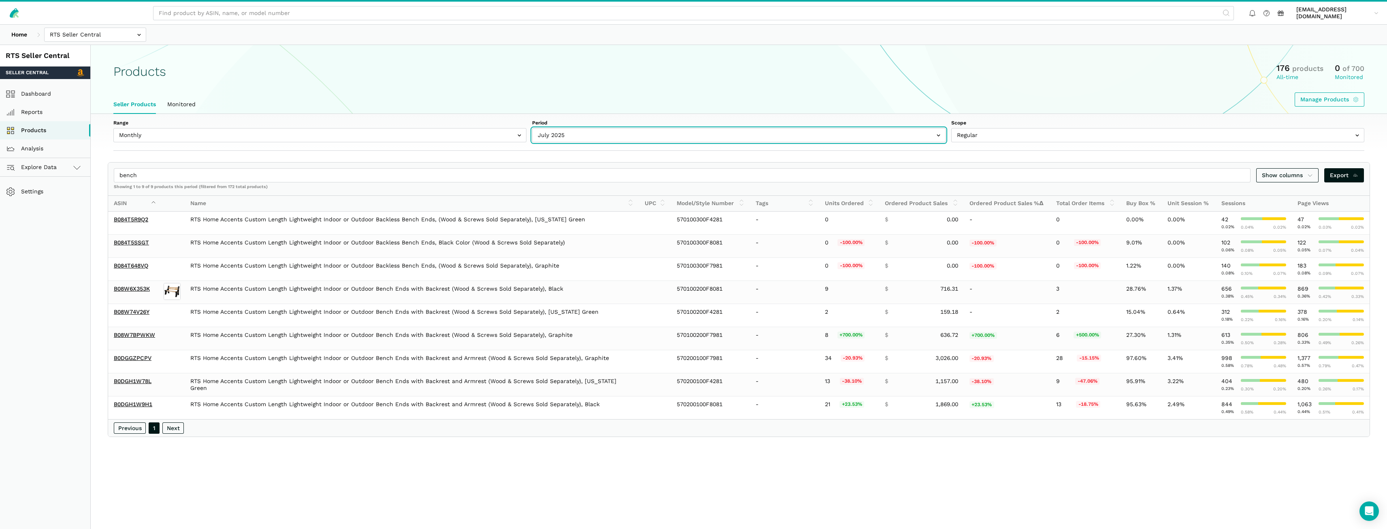
click at [546, 141] on input "text" at bounding box center [738, 135] width 413 height 14
click at [557, 129] on input "text" at bounding box center [738, 135] width 413 height 14
click at [554, 130] on input "text" at bounding box center [738, 135] width 413 height 14
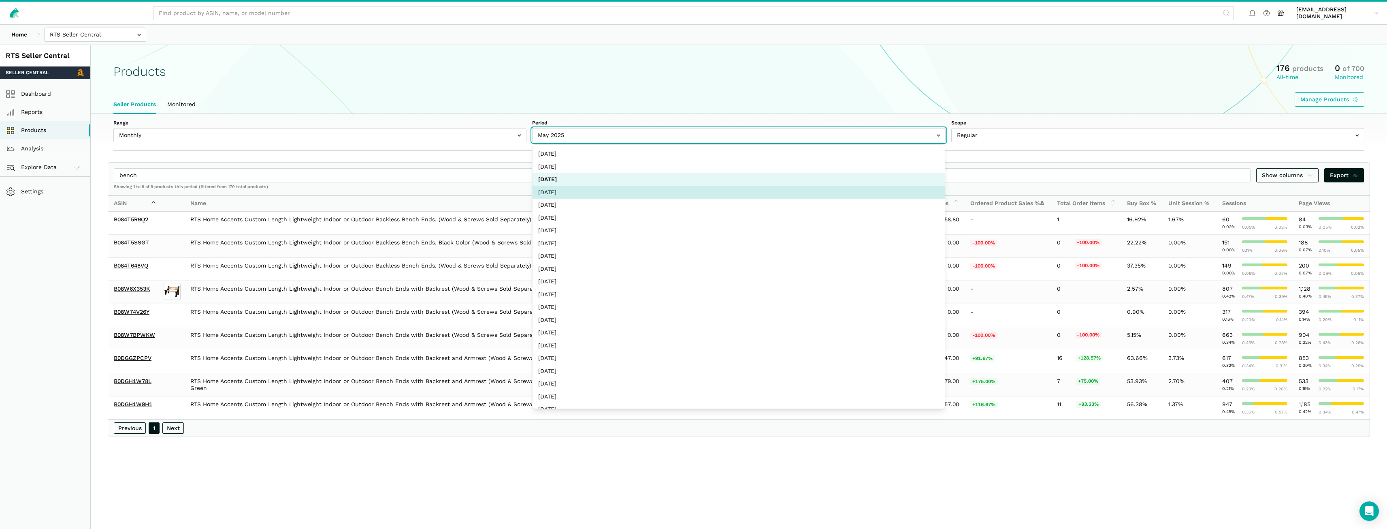
select select "Monthly|2025-04-01"
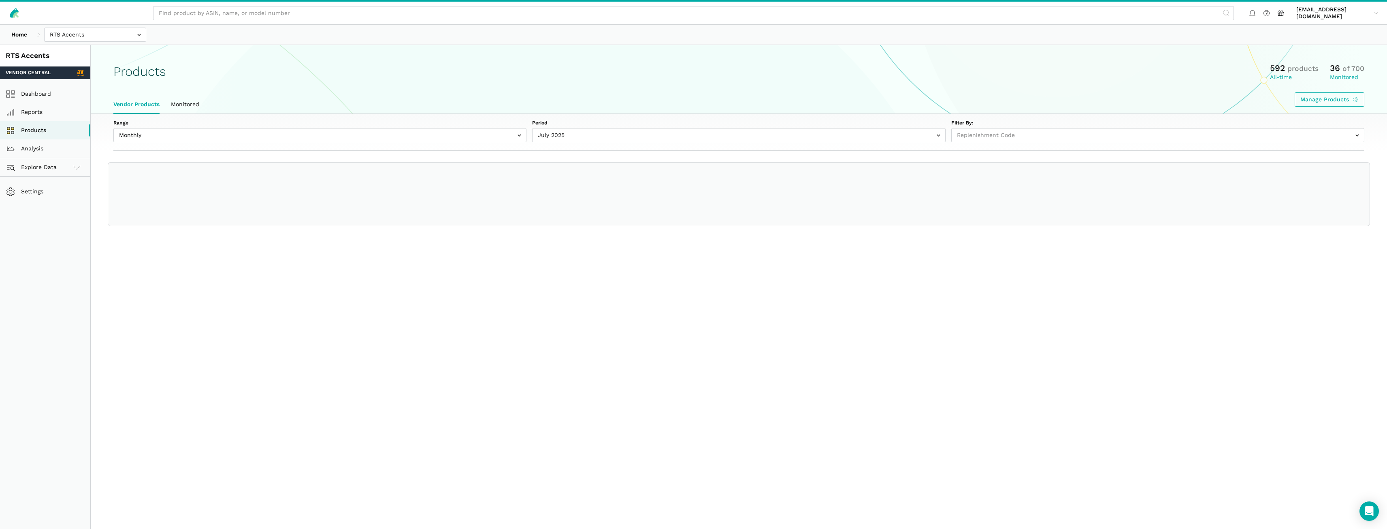
select select "Monthly|2024-12-01"
select select
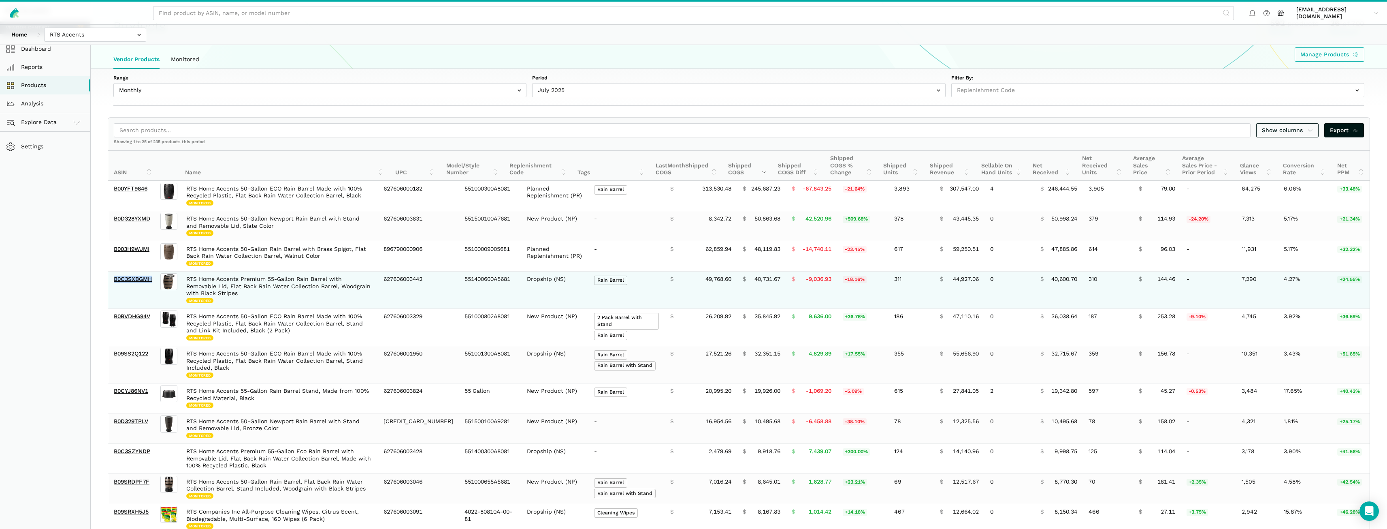
drag, startPoint x: 154, startPoint y: 282, endPoint x: 115, endPoint y: 282, distance: 39.3
click at [115, 282] on td "B0C3SXBGMH" at bounding box center [133, 289] width 51 height 37
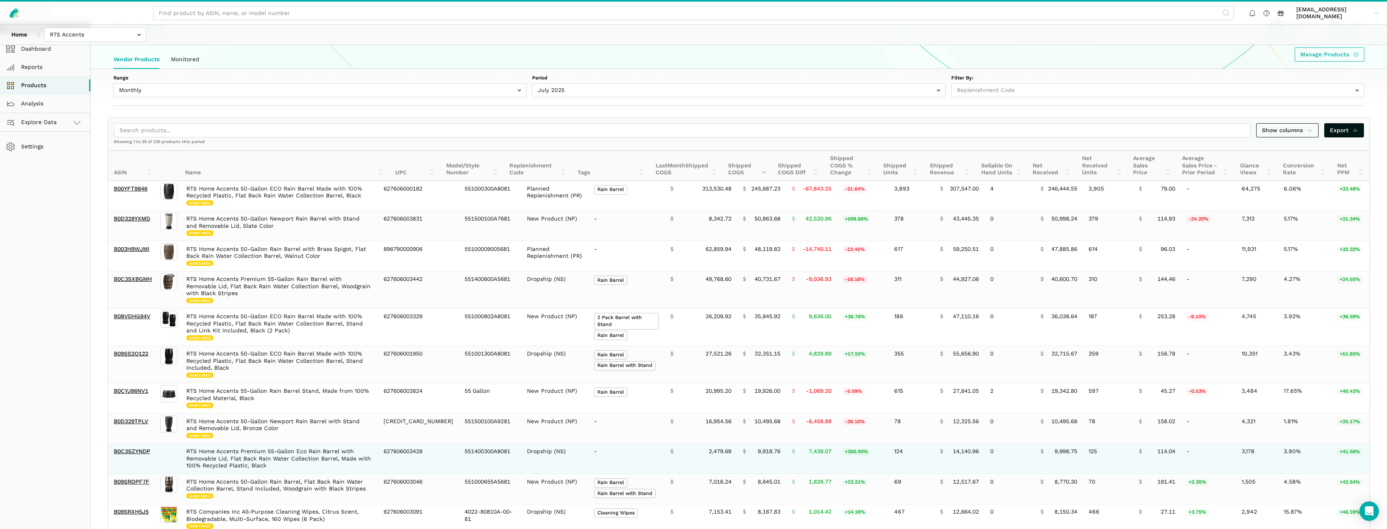
click at [175, 448] on td at bounding box center [170, 458] width 22 height 30
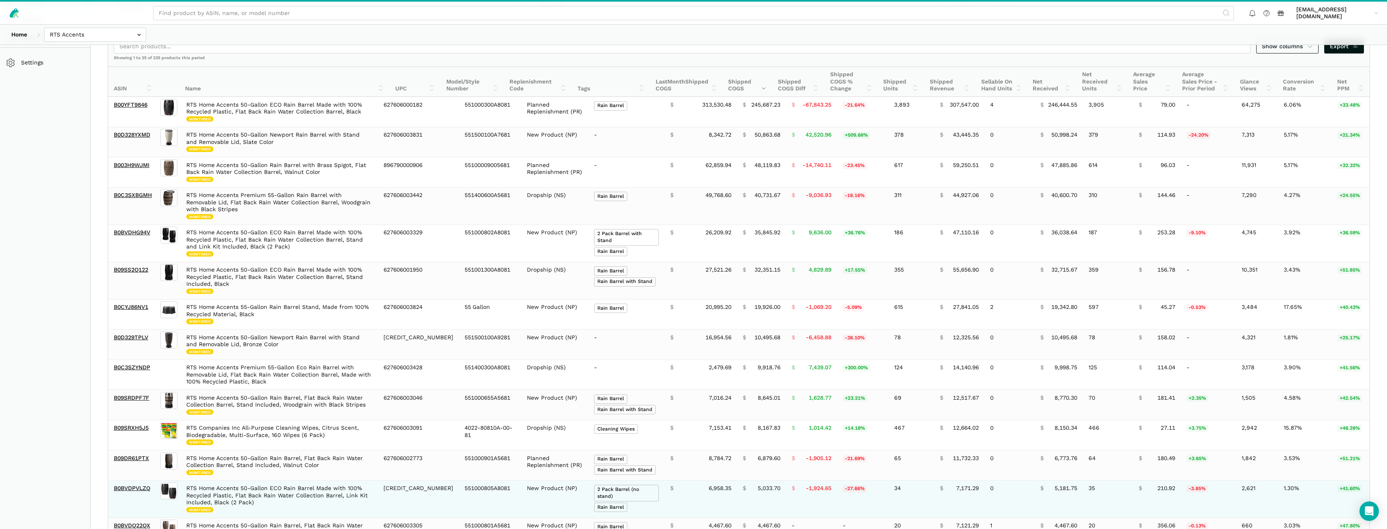
scroll to position [166, 0]
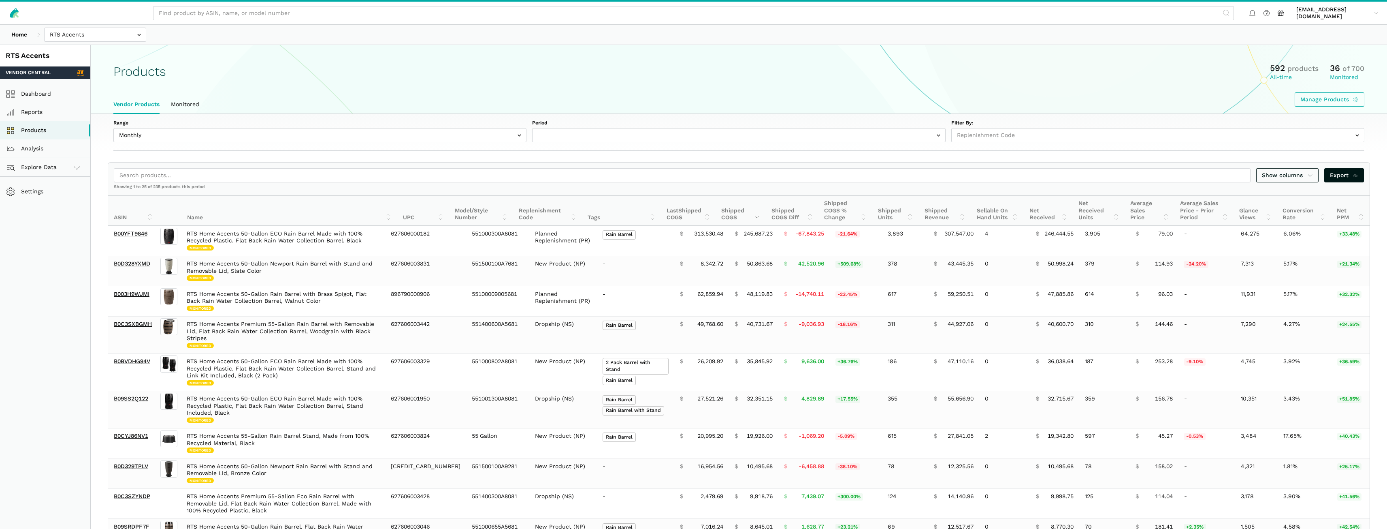
select select
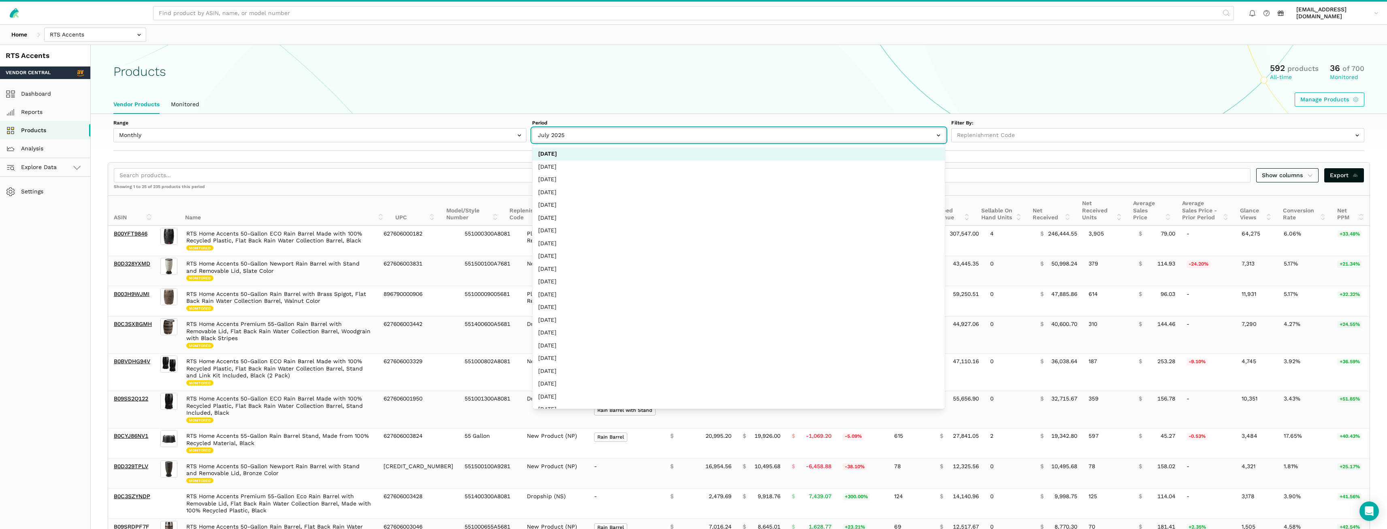
click at [769, 135] on input "text" at bounding box center [738, 135] width 413 height 14
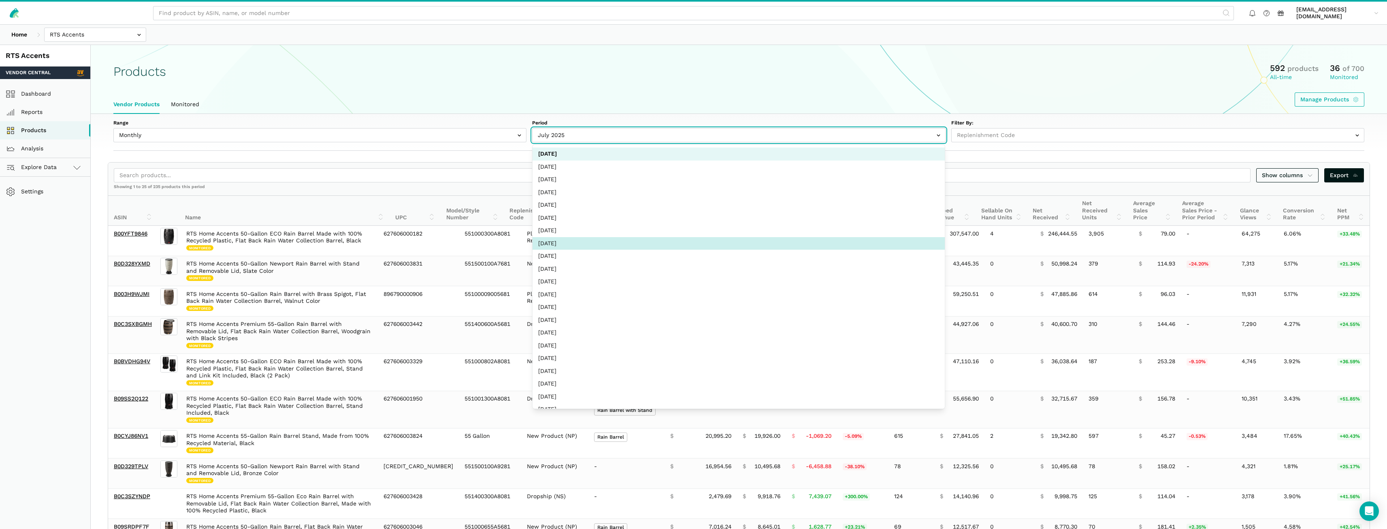
select select "Monthly|[DATE]"
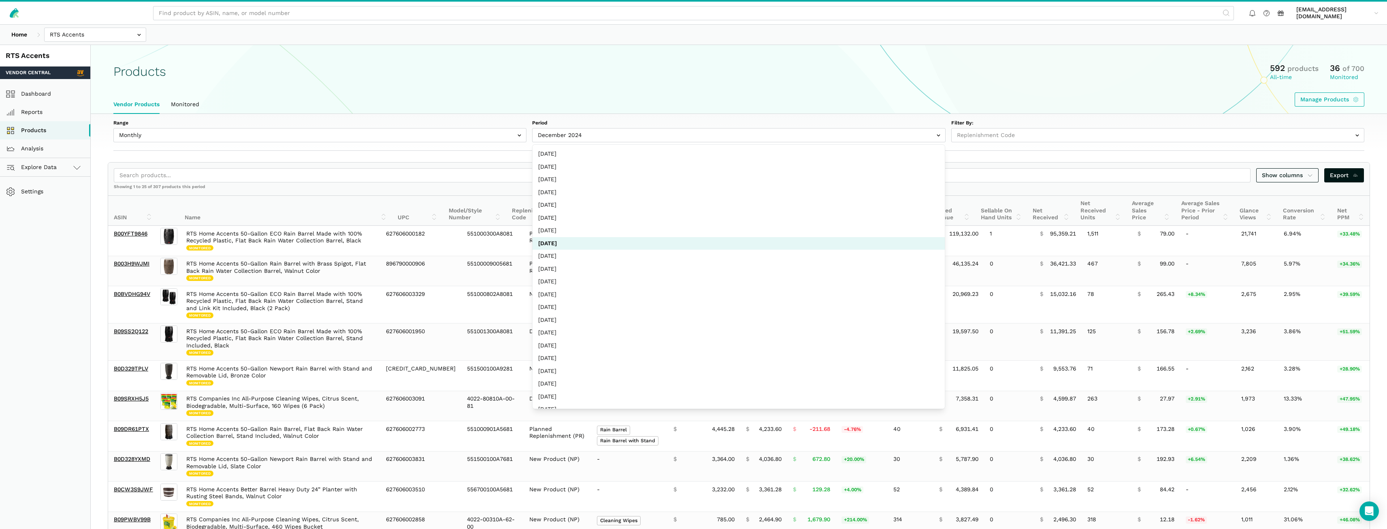
click at [416, 88] on div "Products 592 products All-time 36 of 700 Monitored Manage Products" at bounding box center [739, 84] width 1297 height 44
